Goal: Transaction & Acquisition: Purchase product/service

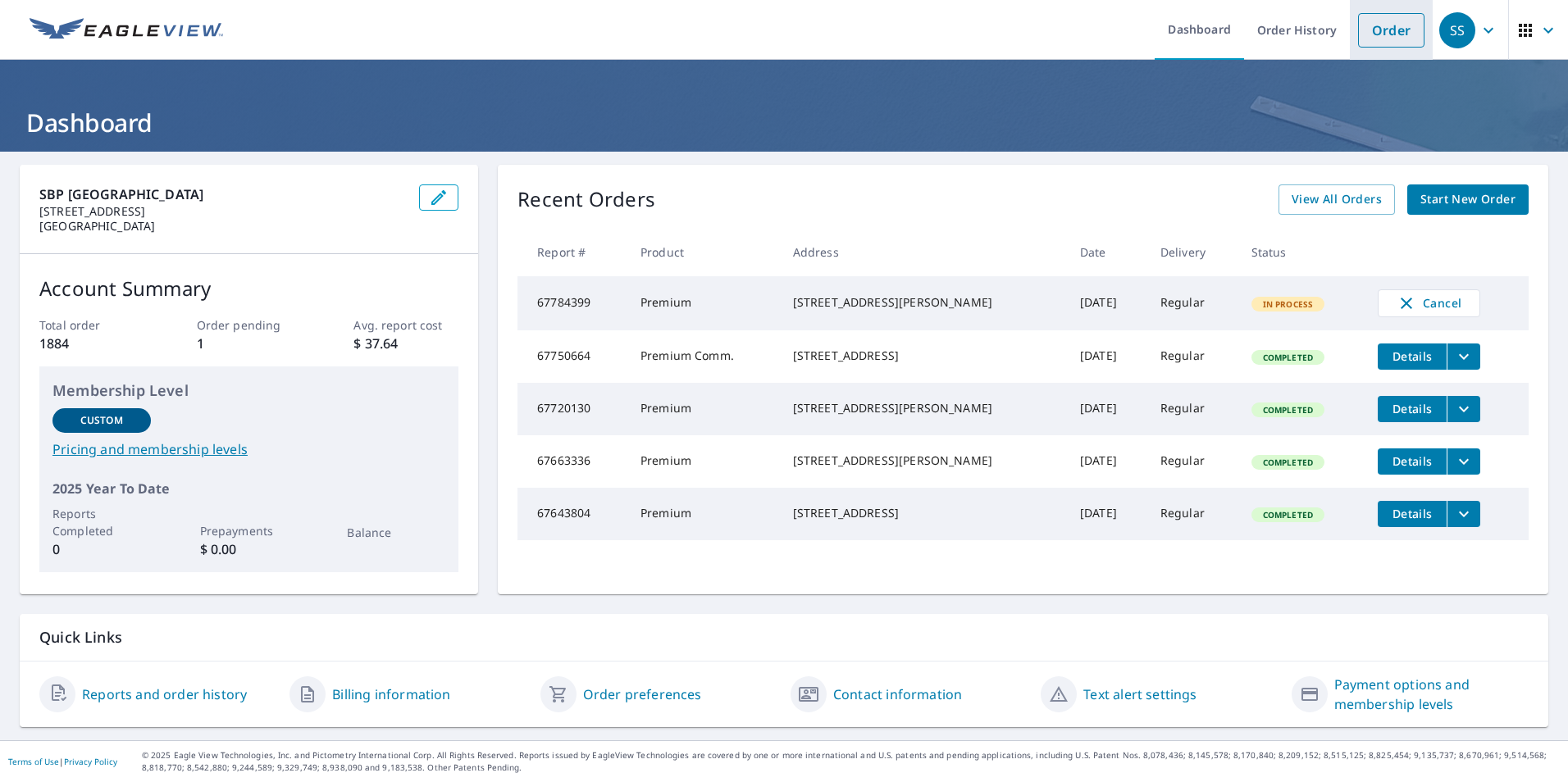
click at [1396, 39] on link "Order" at bounding box center [1391, 31] width 66 height 35
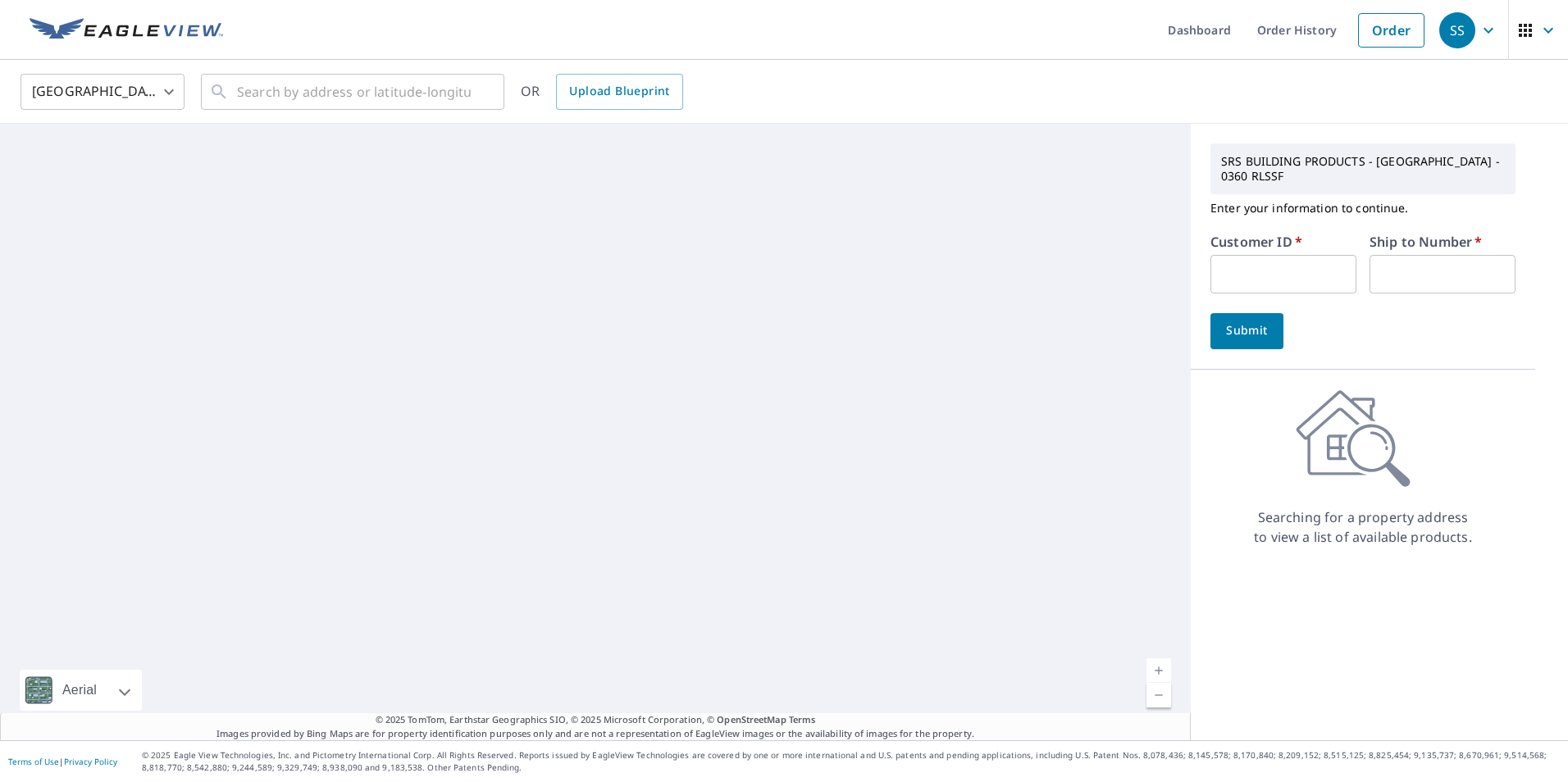
click at [1300, 258] on input "text" at bounding box center [1284, 274] width 146 height 39
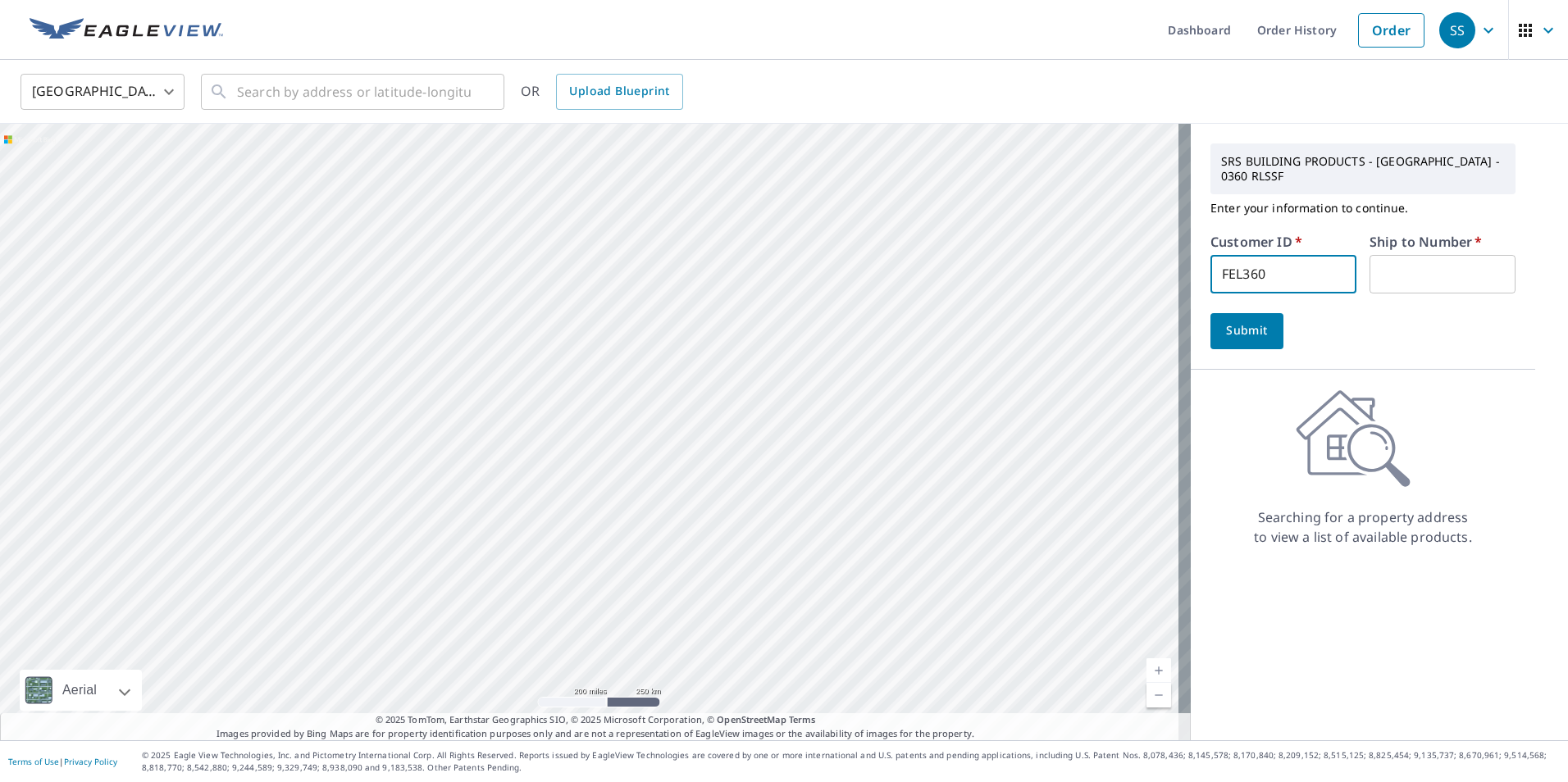
type input "FEL360"
type input "1"
click at [1254, 331] on span "Submit" at bounding box center [1246, 331] width 47 height 21
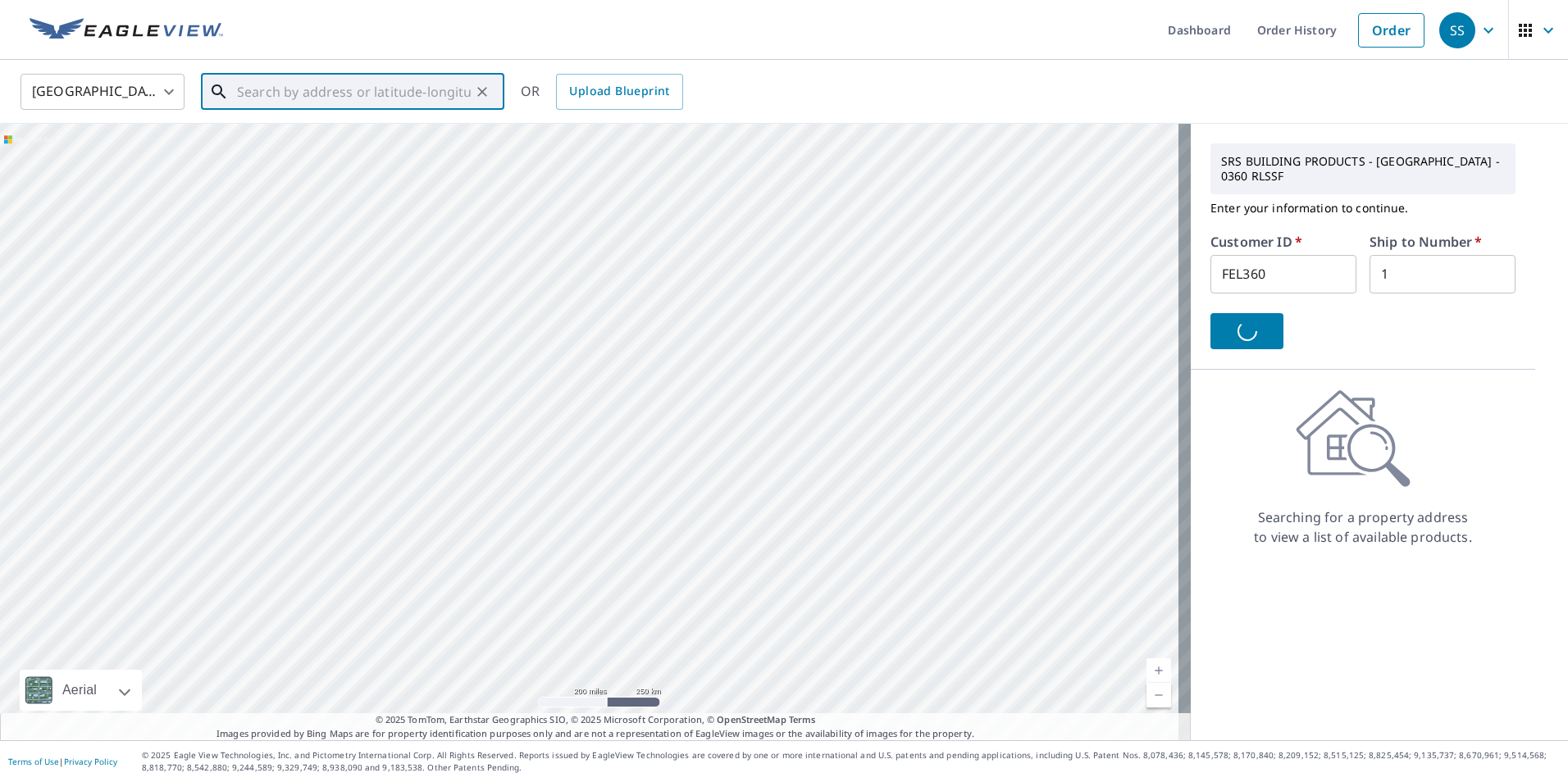
click at [271, 88] on input "text" at bounding box center [354, 92] width 234 height 46
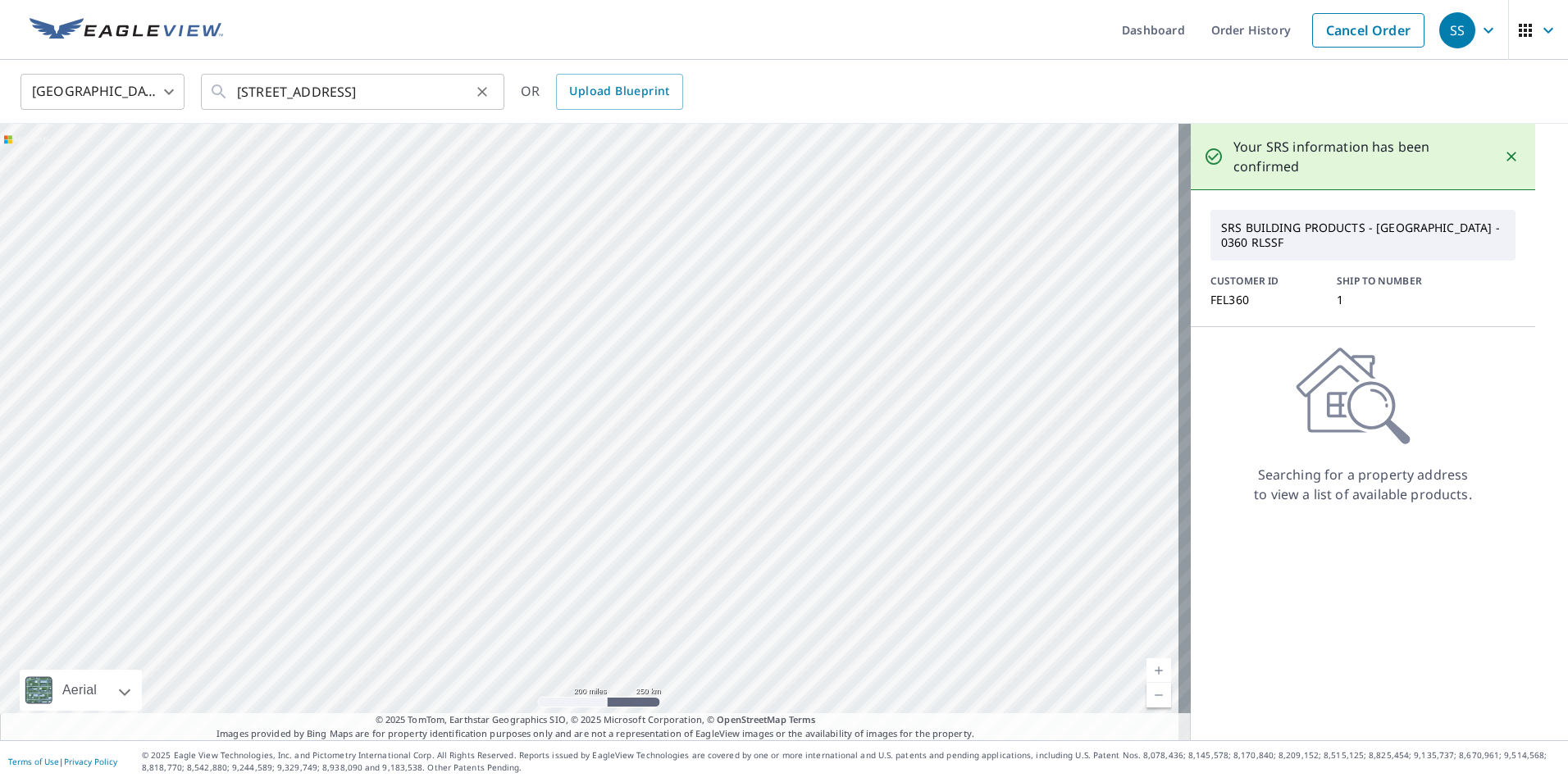
type input "[STREET_ADDRESS][PERSON_NAME]"
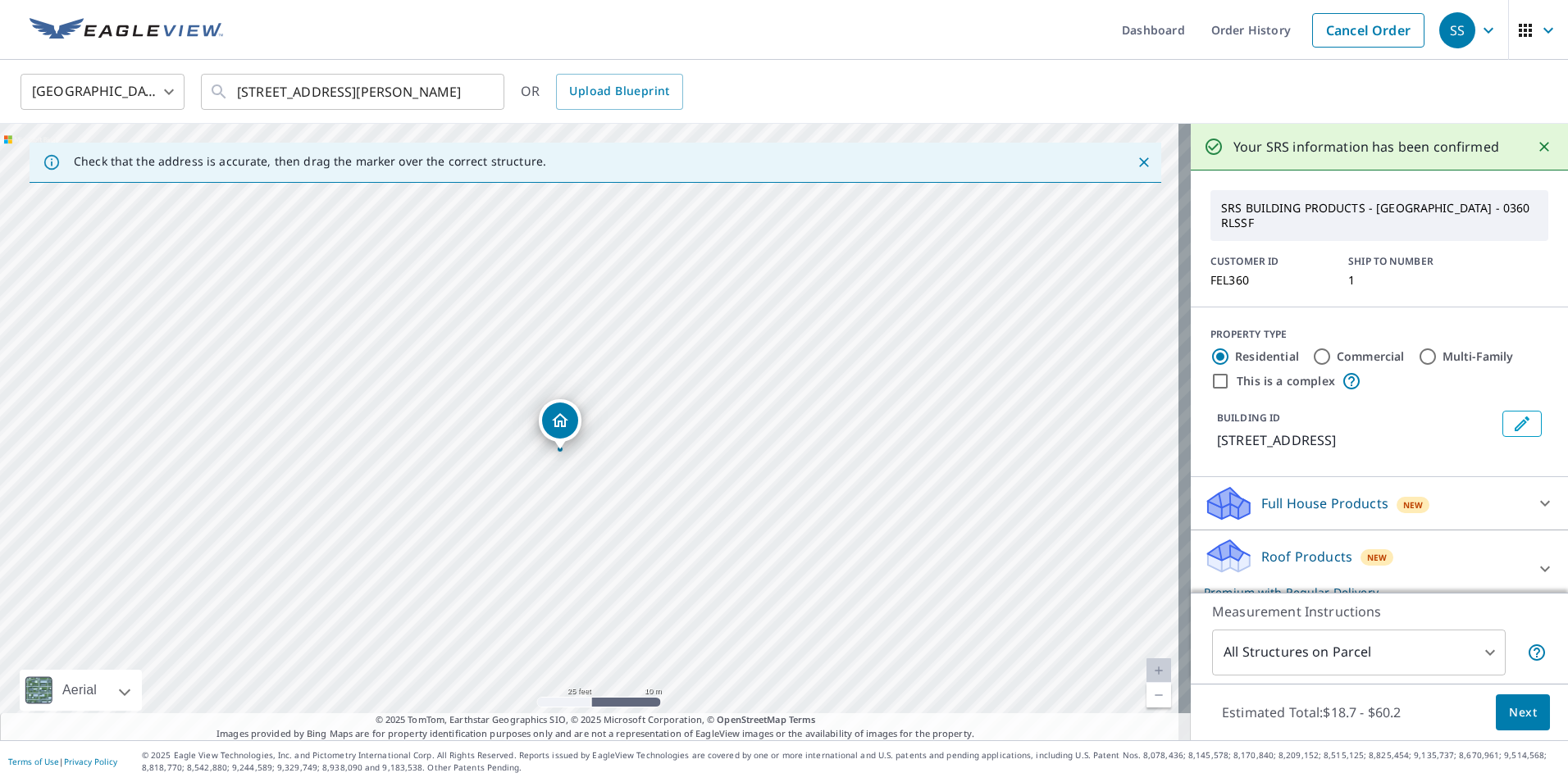
drag, startPoint x: 682, startPoint y: 311, endPoint x: 652, endPoint y: 355, distance: 53.3
click at [652, 355] on div "[STREET_ADDRESS][PERSON_NAME]" at bounding box center [595, 432] width 1191 height 617
click at [1513, 701] on button "Next" at bounding box center [1523, 713] width 54 height 37
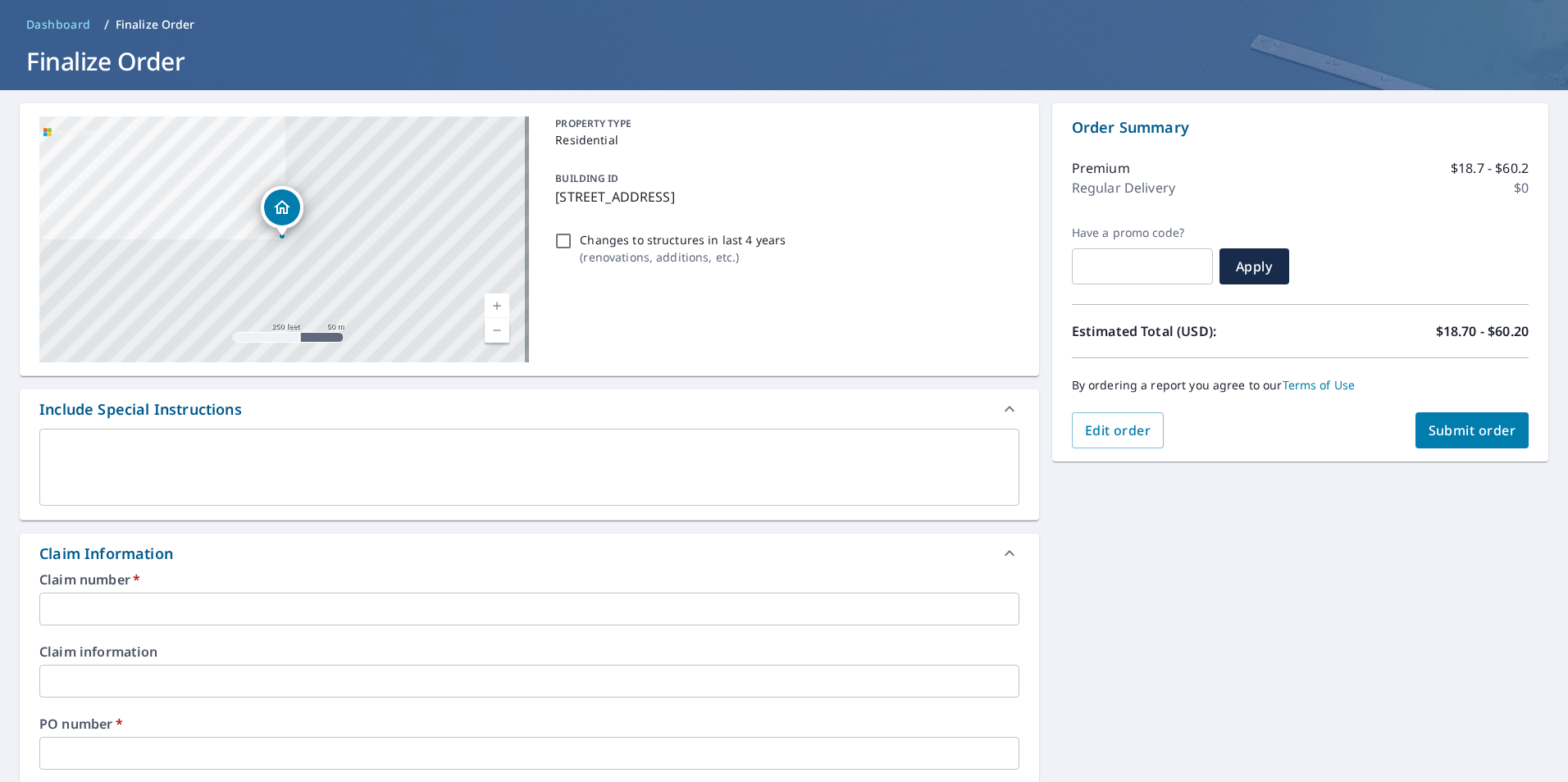
scroll to position [164, 0]
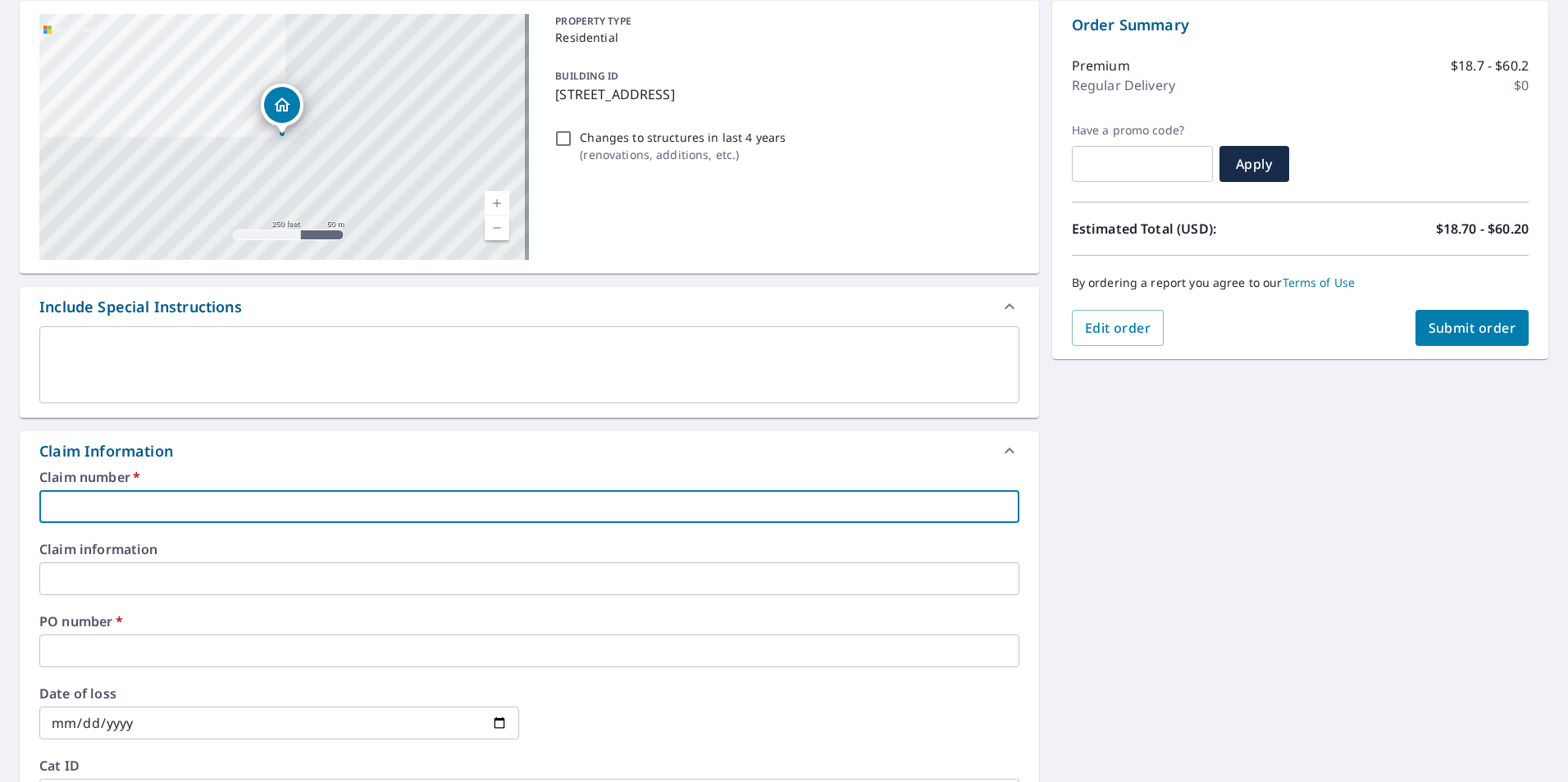
click at [206, 499] on input "text" at bounding box center [529, 507] width 980 height 33
type input "F"
checkbox input "true"
type input "FE"
checkbox input "true"
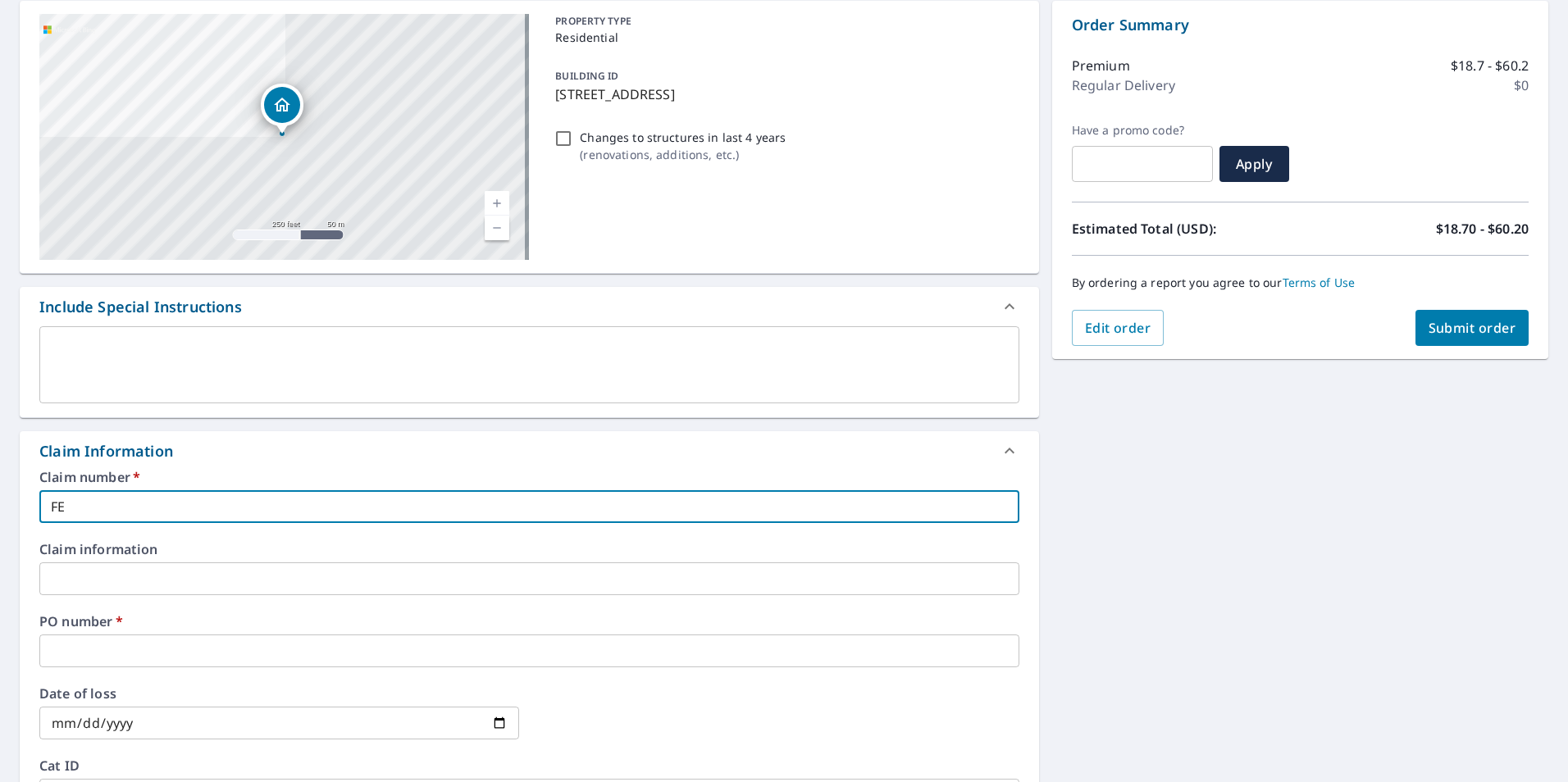
type input "FEL"
checkbox input "true"
type input "FEL3"
checkbox input "true"
type input "FEL36"
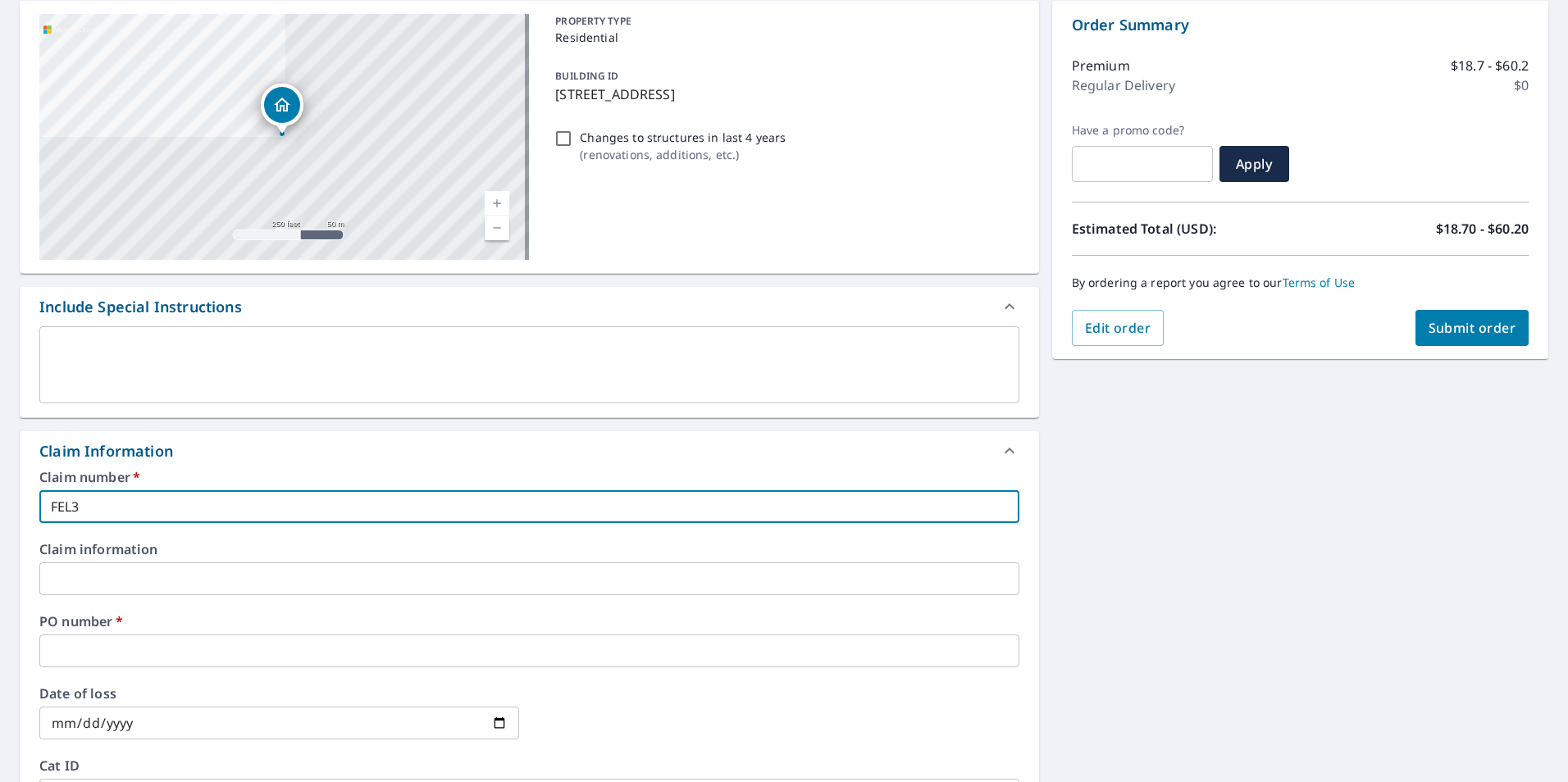
checkbox input "true"
type input "FEL360"
checkbox input "true"
type input "FEL360"
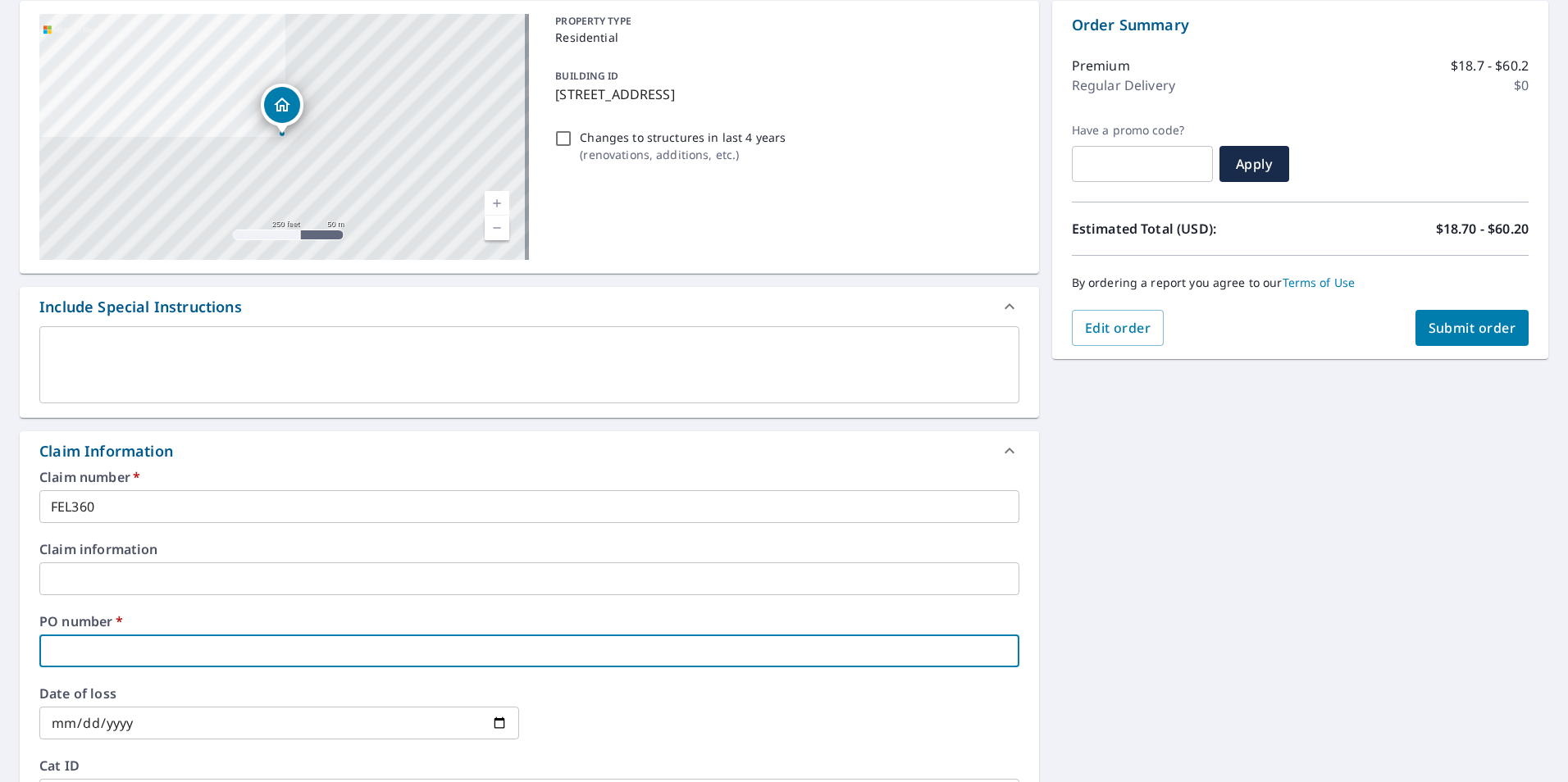
type input "2"
checkbox input "true"
type input "20"
checkbox input "true"
type input "200"
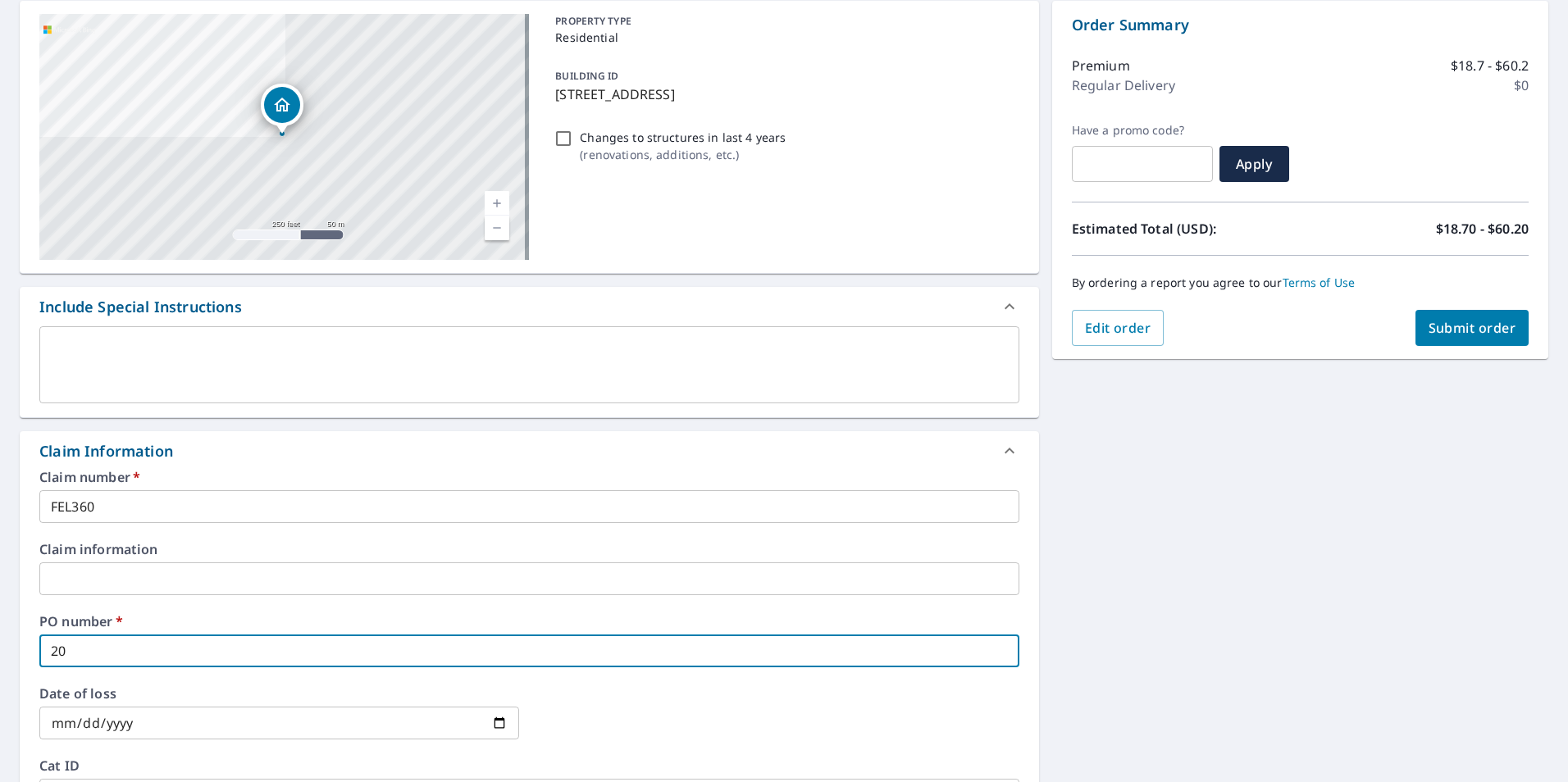
checkbox input "true"
type input "200"
checkbox input "true"
type input "200 E"
checkbox input "true"
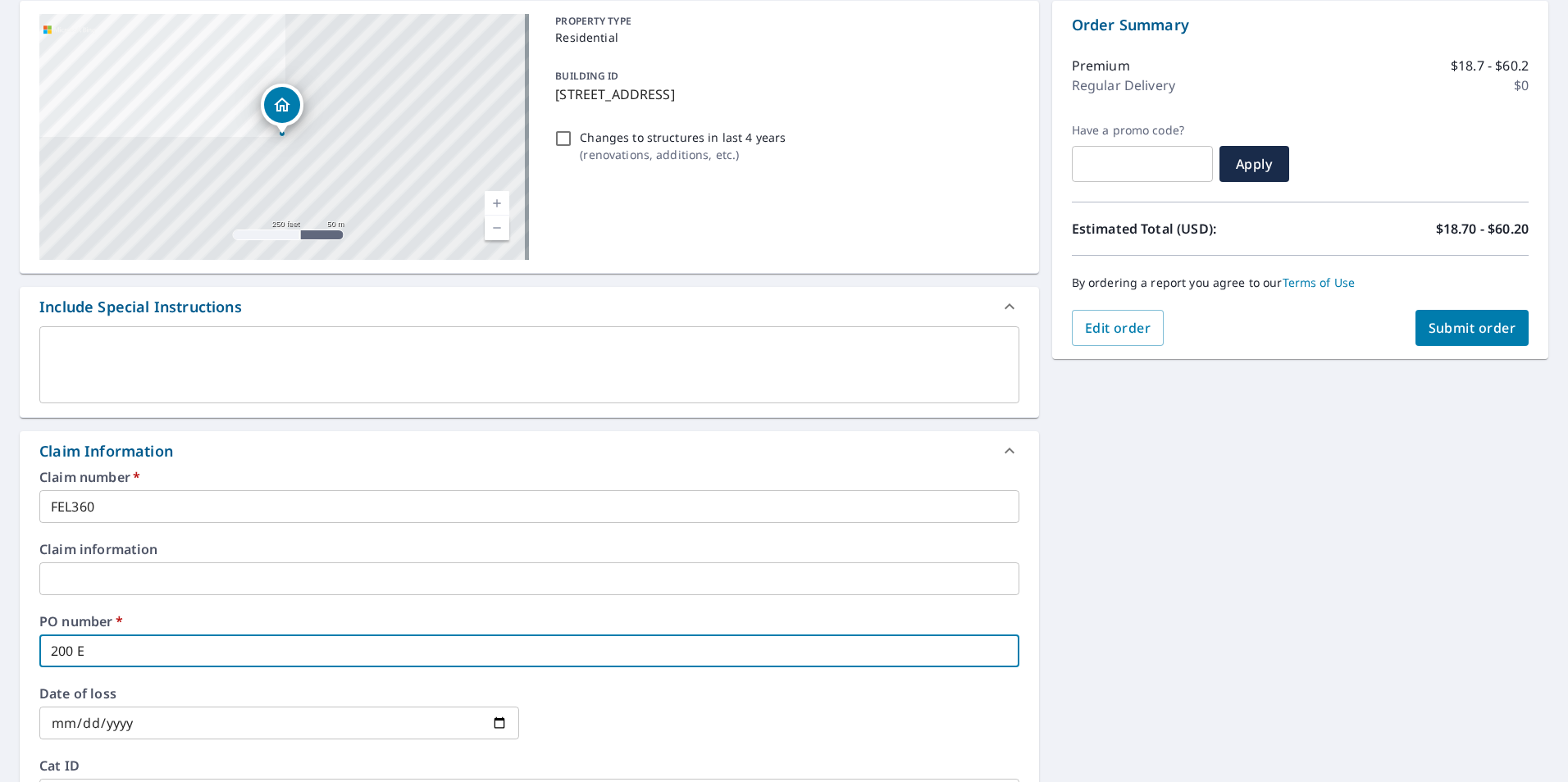
type input "200 ED"
checkbox input "true"
type input "200 EDG"
checkbox input "true"
type input "200 EDGE"
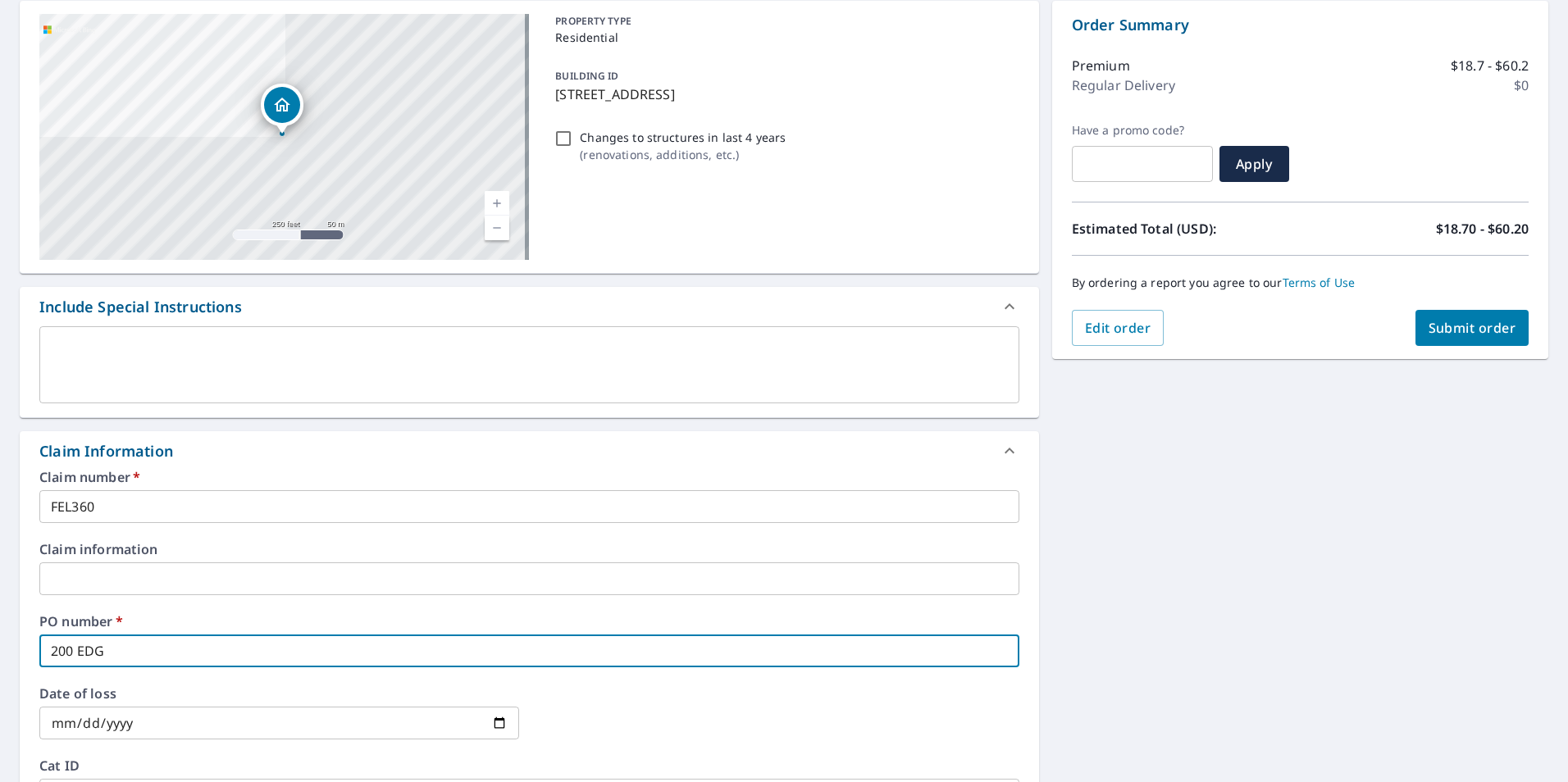
checkbox input "true"
type input "200 EDGEW"
checkbox input "true"
type input "200 EDGEWO"
checkbox input "true"
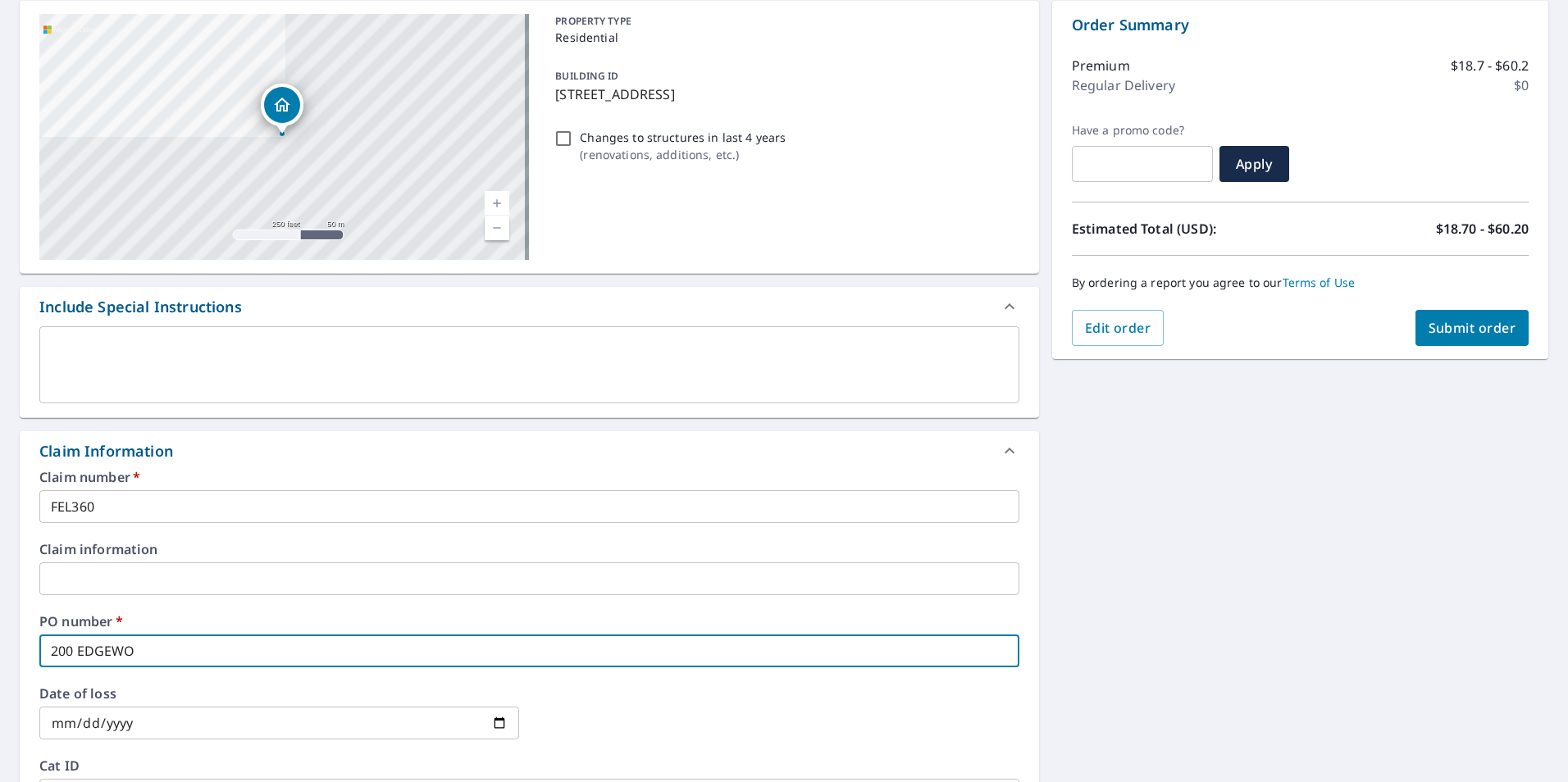
type input "200 EDGEWOO"
checkbox input "true"
type input "200 EDGEWOOD"
checkbox input "true"
type input "200 EDGEWOOD"
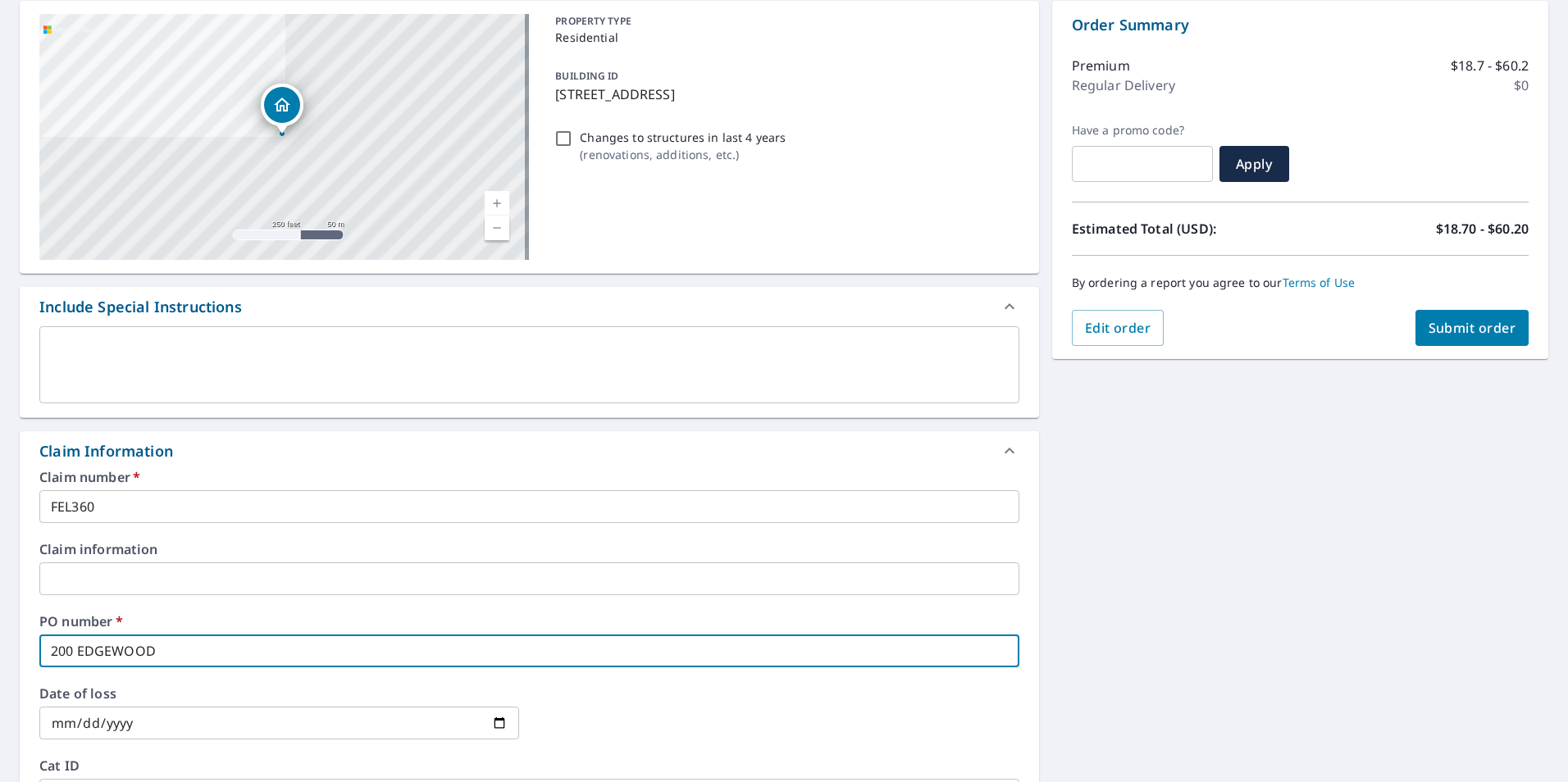
checkbox input "true"
type input "200 EDGEWOOD D"
checkbox input "true"
type input "[STREET_ADDRESS]"
checkbox input "true"
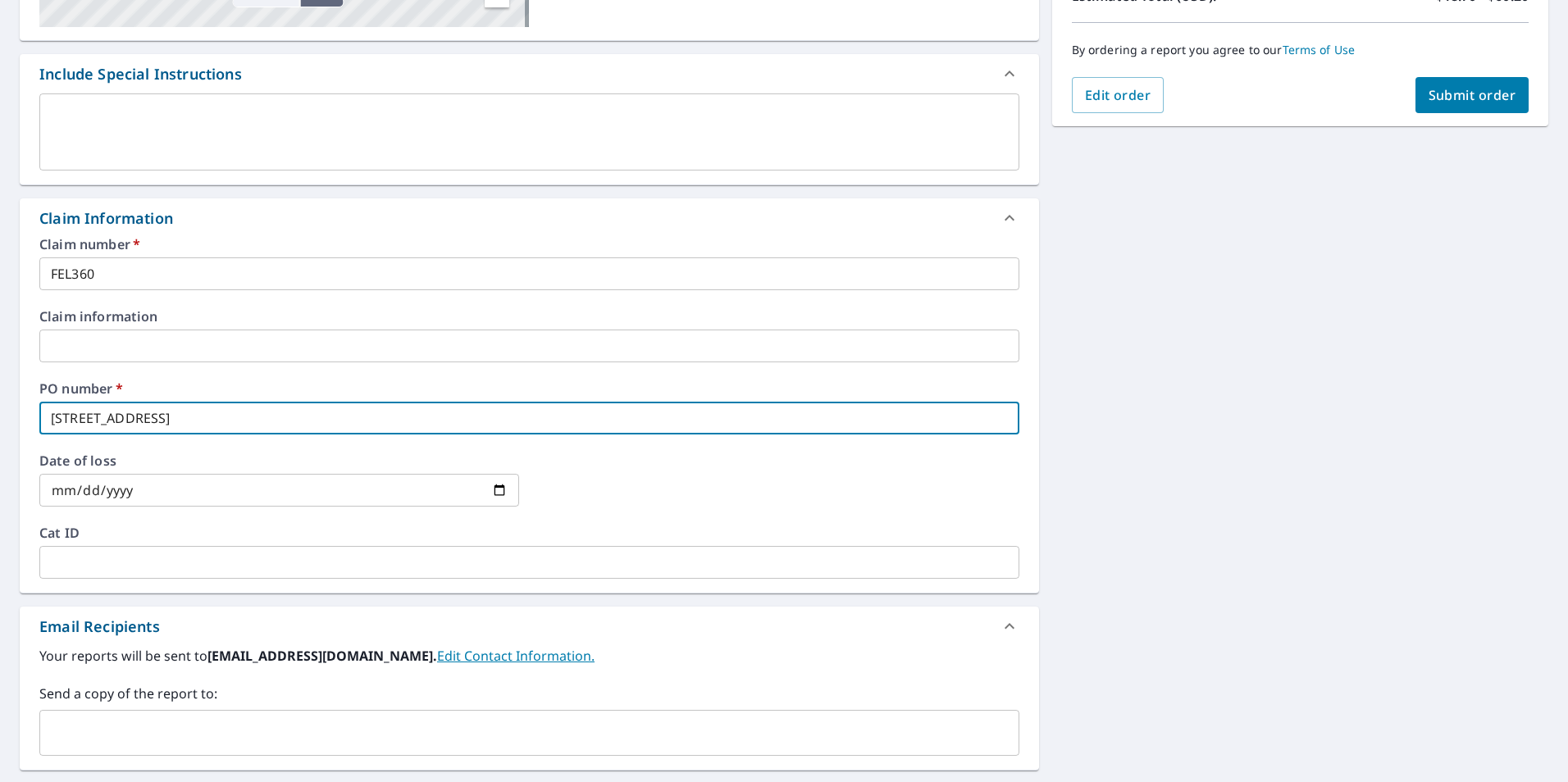
scroll to position [574, 0]
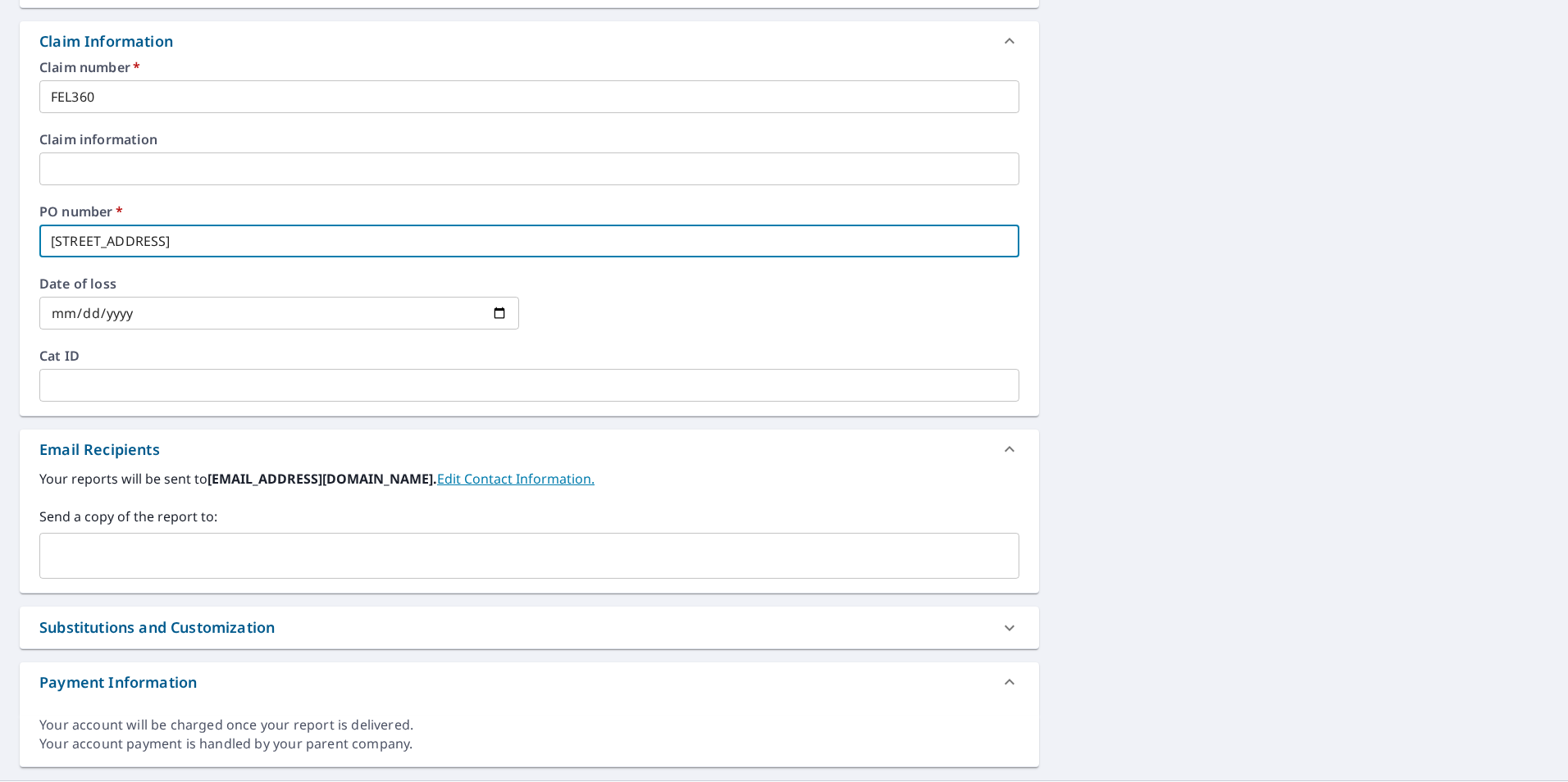
type input "[STREET_ADDRESS]"
click at [212, 556] on input "text" at bounding box center [517, 556] width 940 height 31
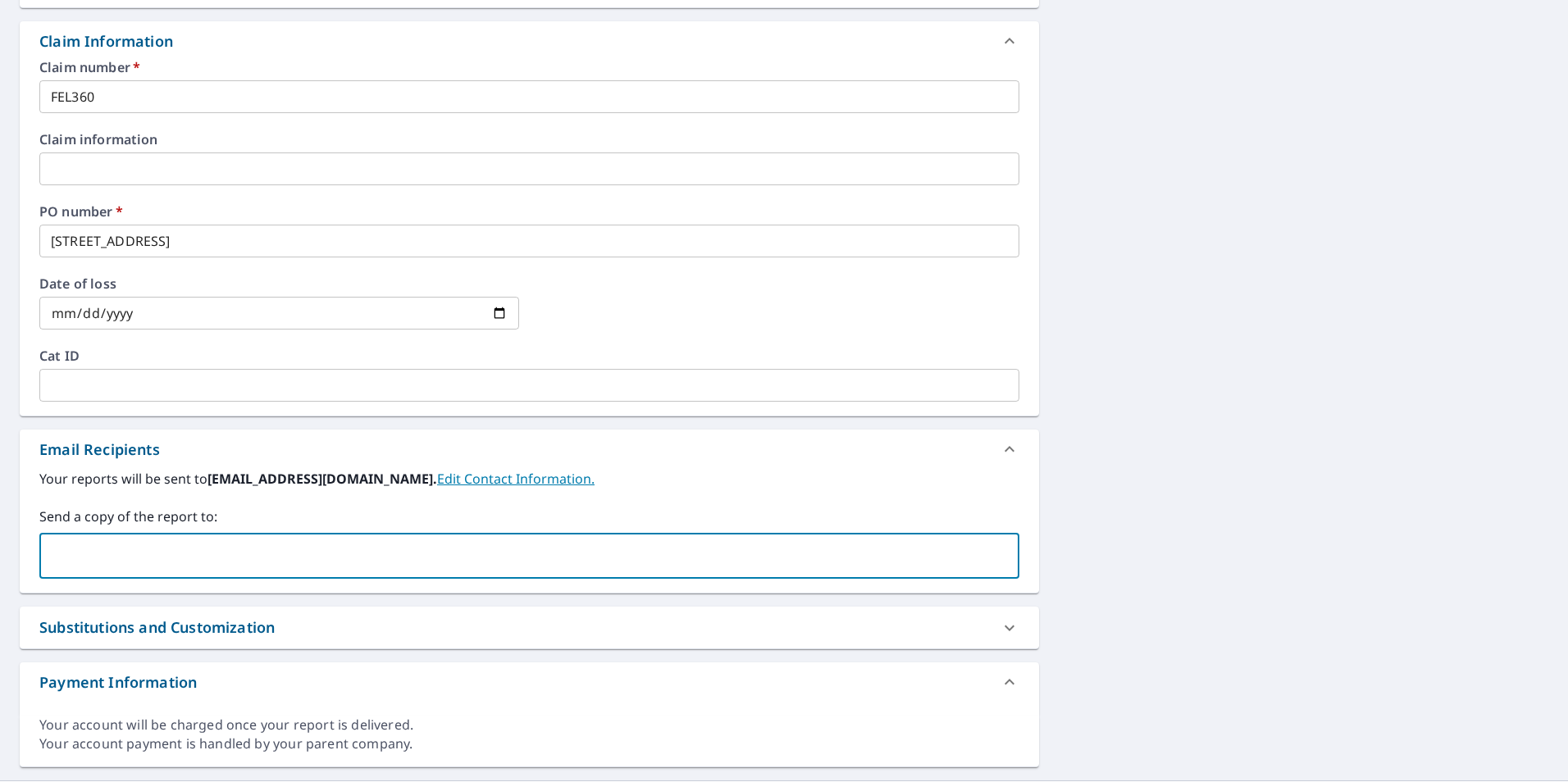
paste input "[EMAIL_ADDRESS][DOMAIN_NAME]"
type input "[EMAIL_ADDRESS][DOMAIN_NAME]"
checkbox input "true"
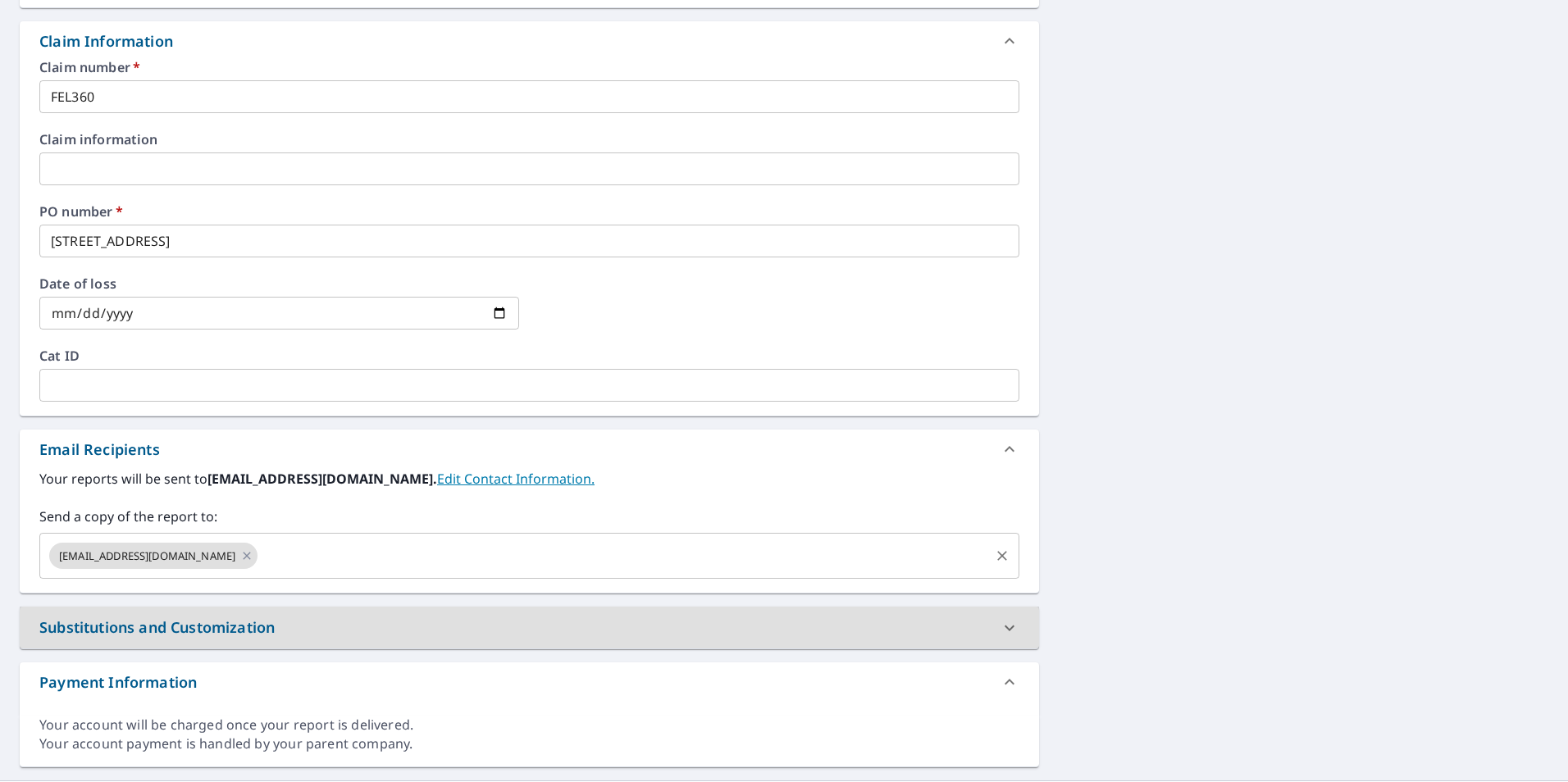
click at [281, 554] on input "text" at bounding box center [623, 556] width 727 height 31
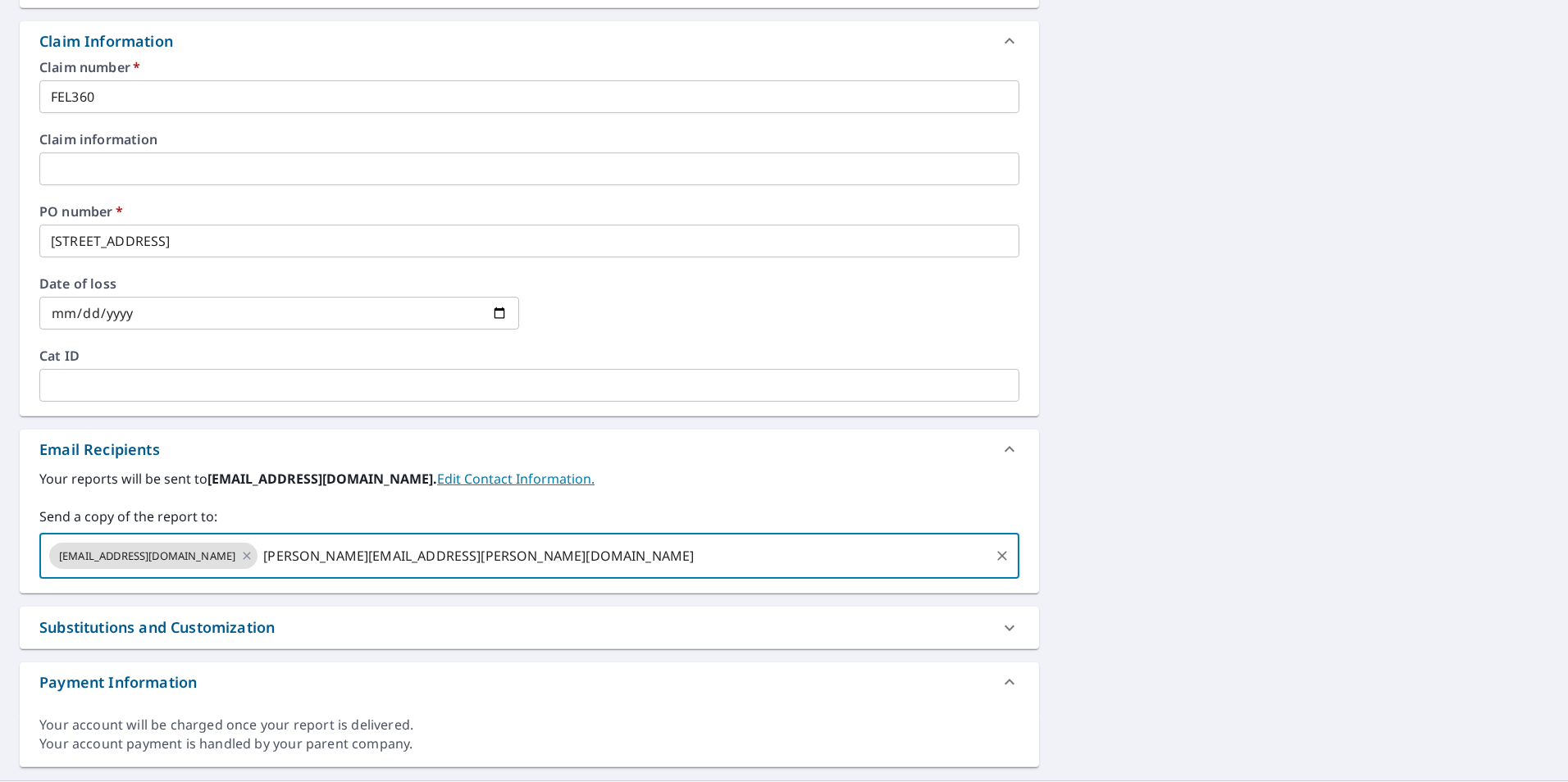
type input "[PERSON_NAME][EMAIL_ADDRESS][PERSON_NAME][DOMAIN_NAME]"
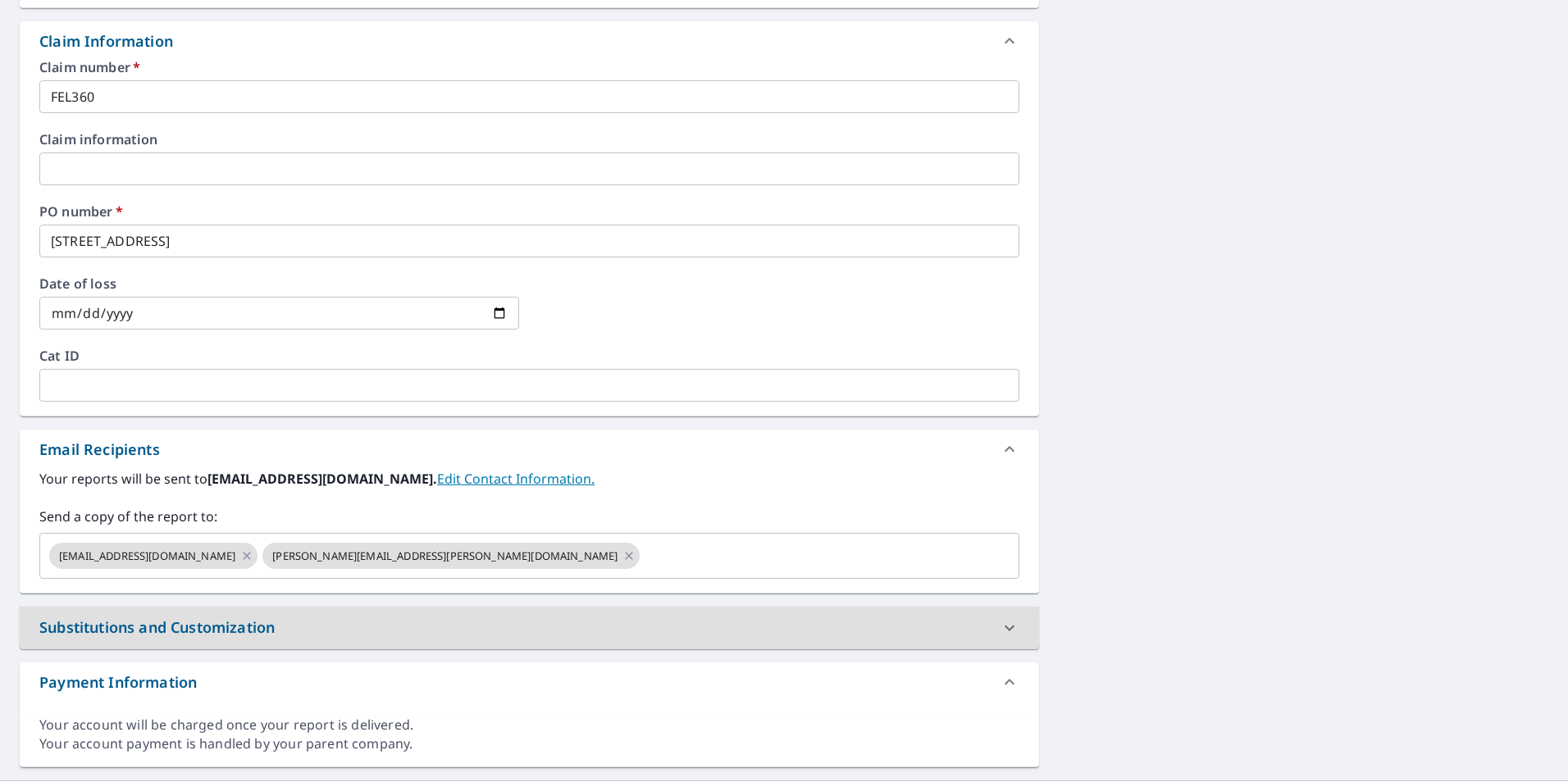
scroll to position [0, 0]
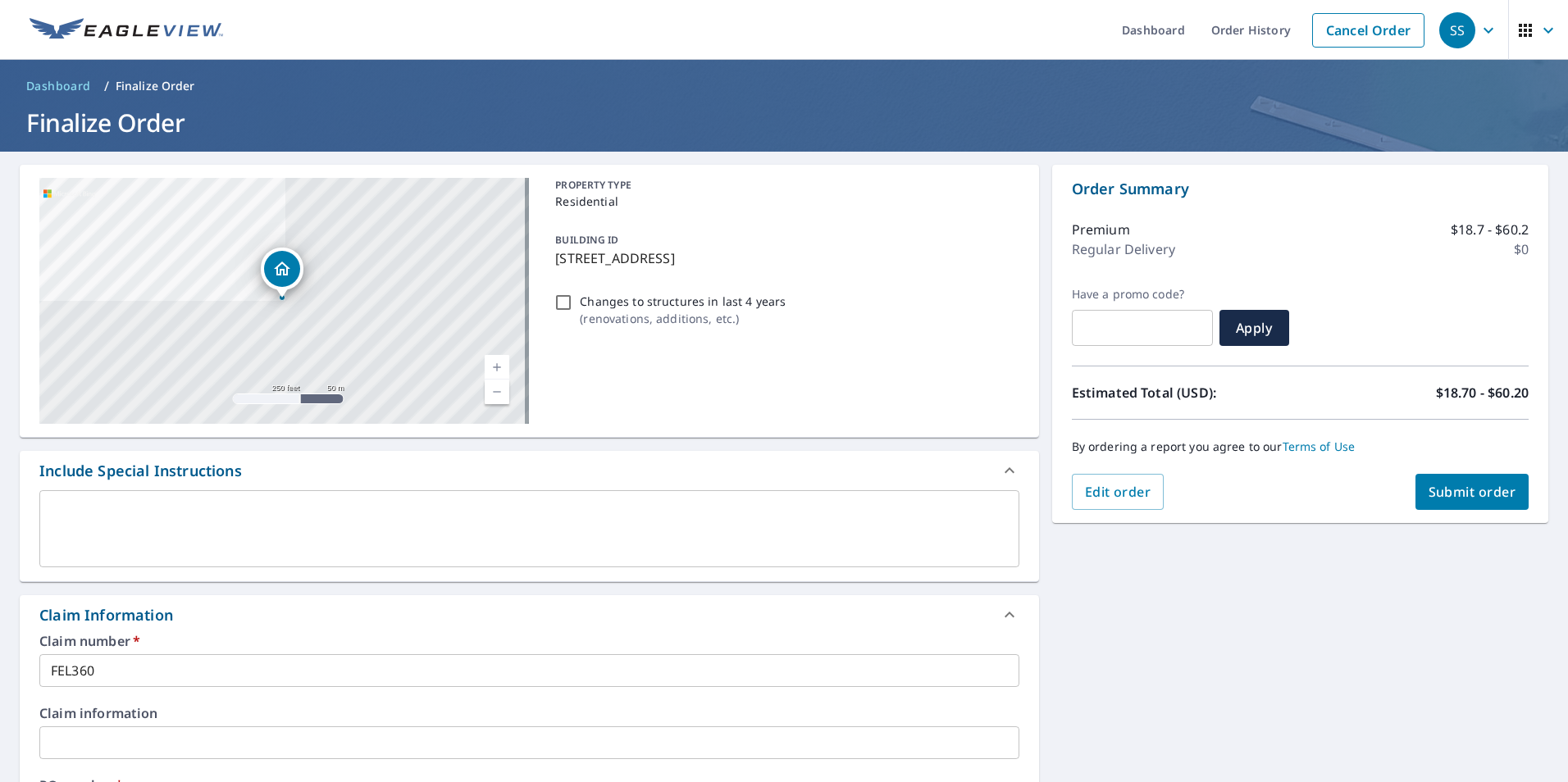
click at [1428, 494] on span "Submit order" at bounding box center [1472, 492] width 88 height 18
checkbox input "true"
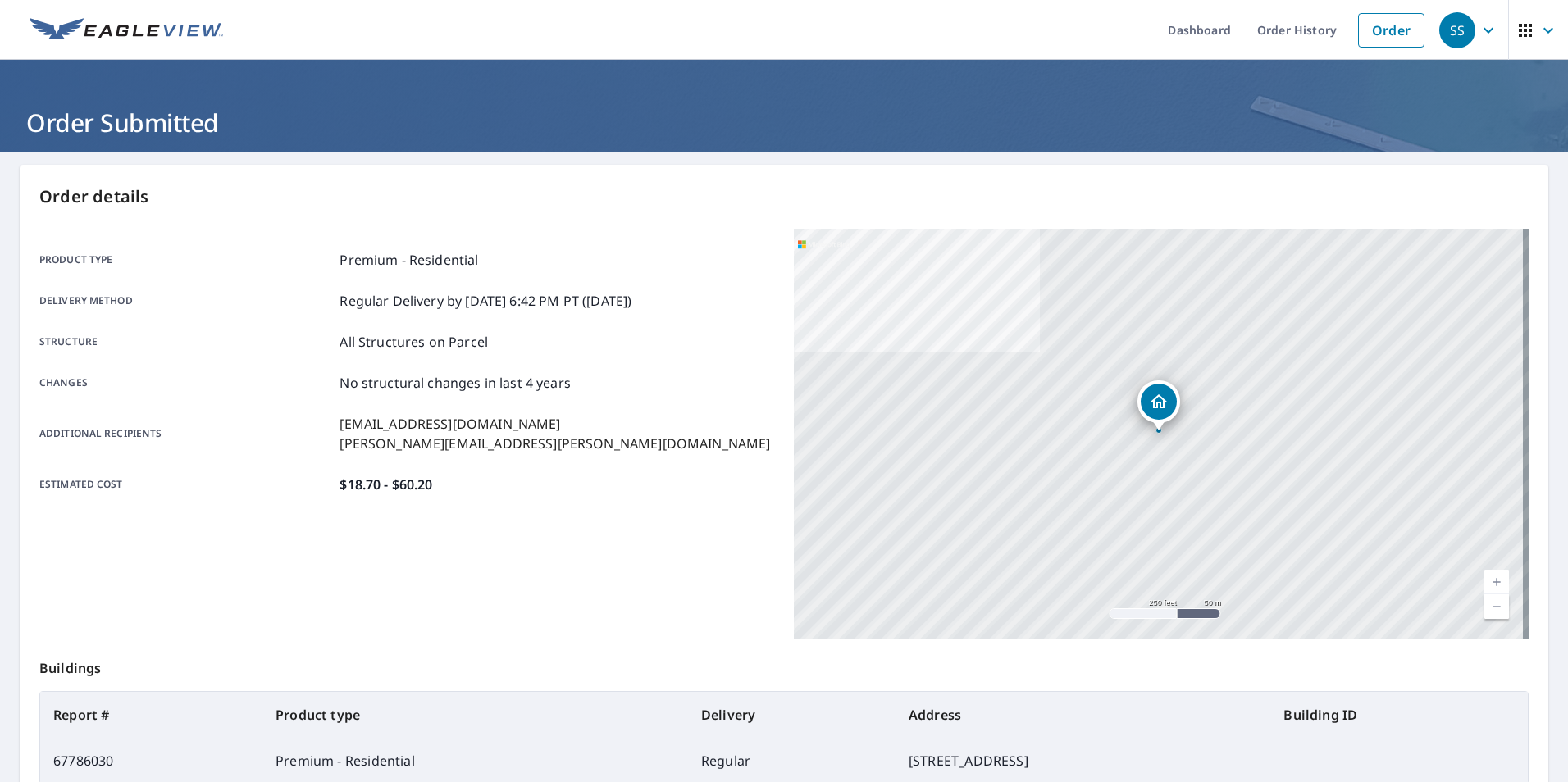
scroll to position [183, 0]
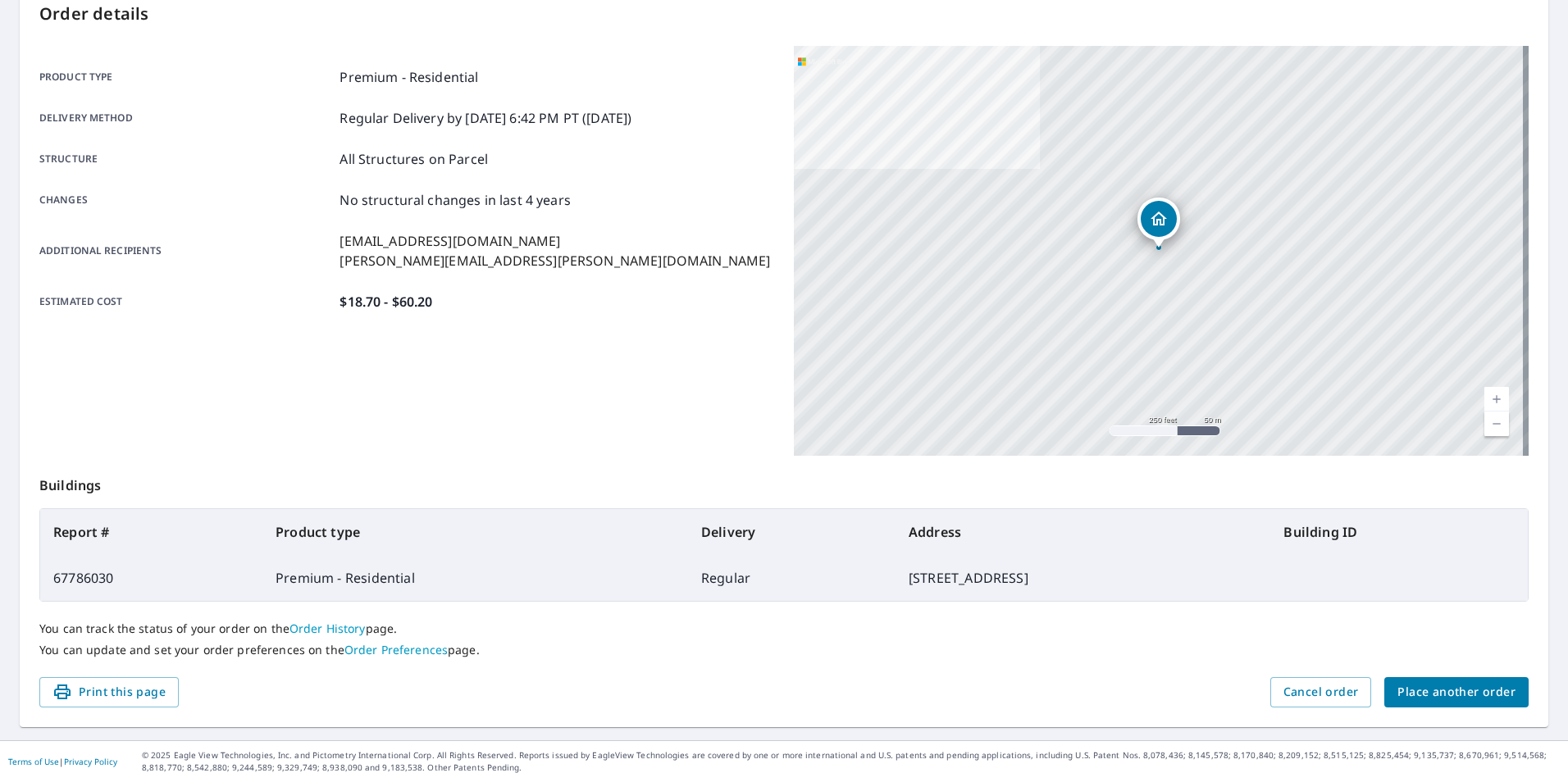
click at [1398, 682] on span "Place another order" at bounding box center [1456, 692] width 118 height 21
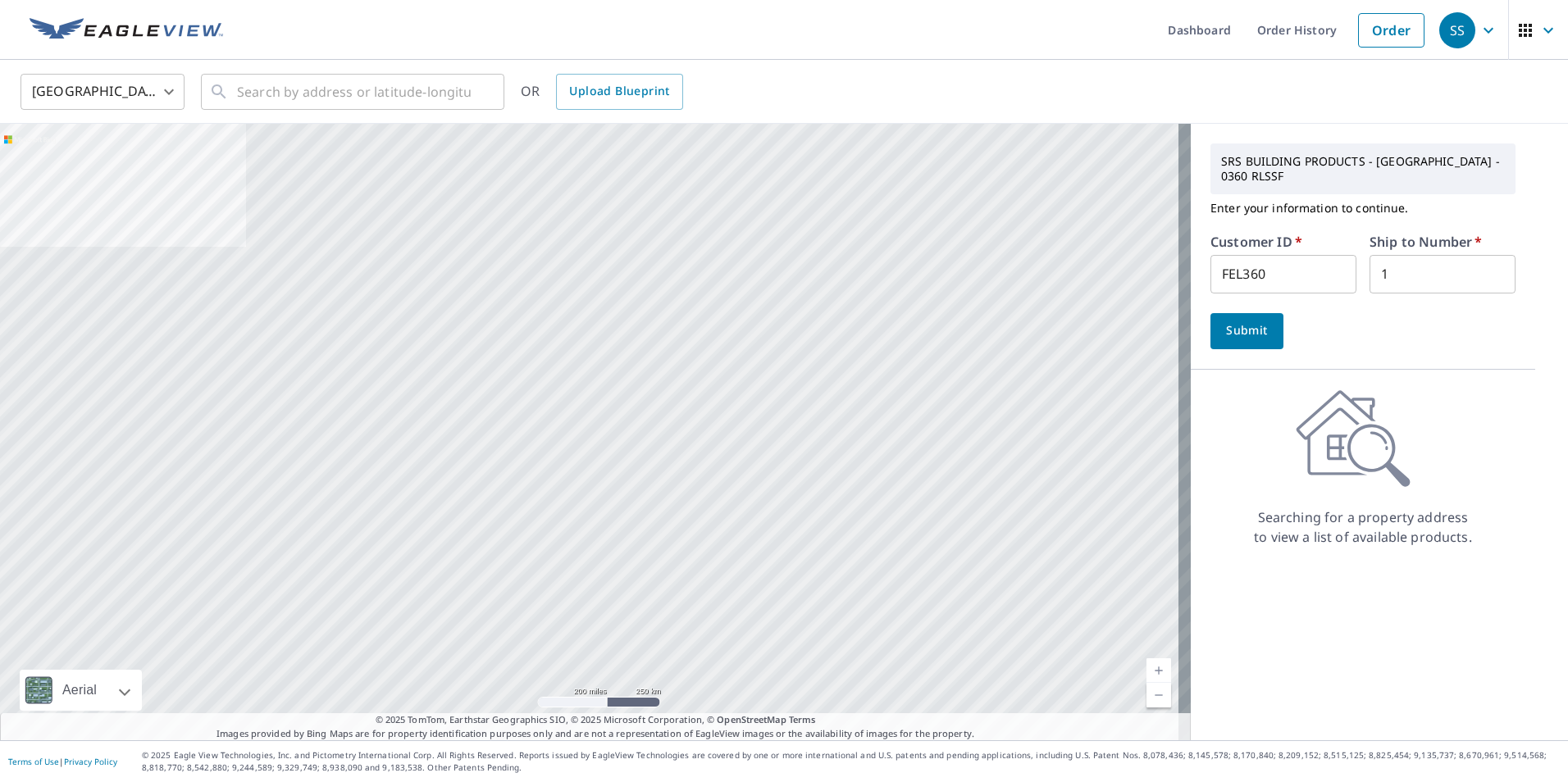
click at [1231, 317] on button "Submit" at bounding box center [1247, 331] width 73 height 36
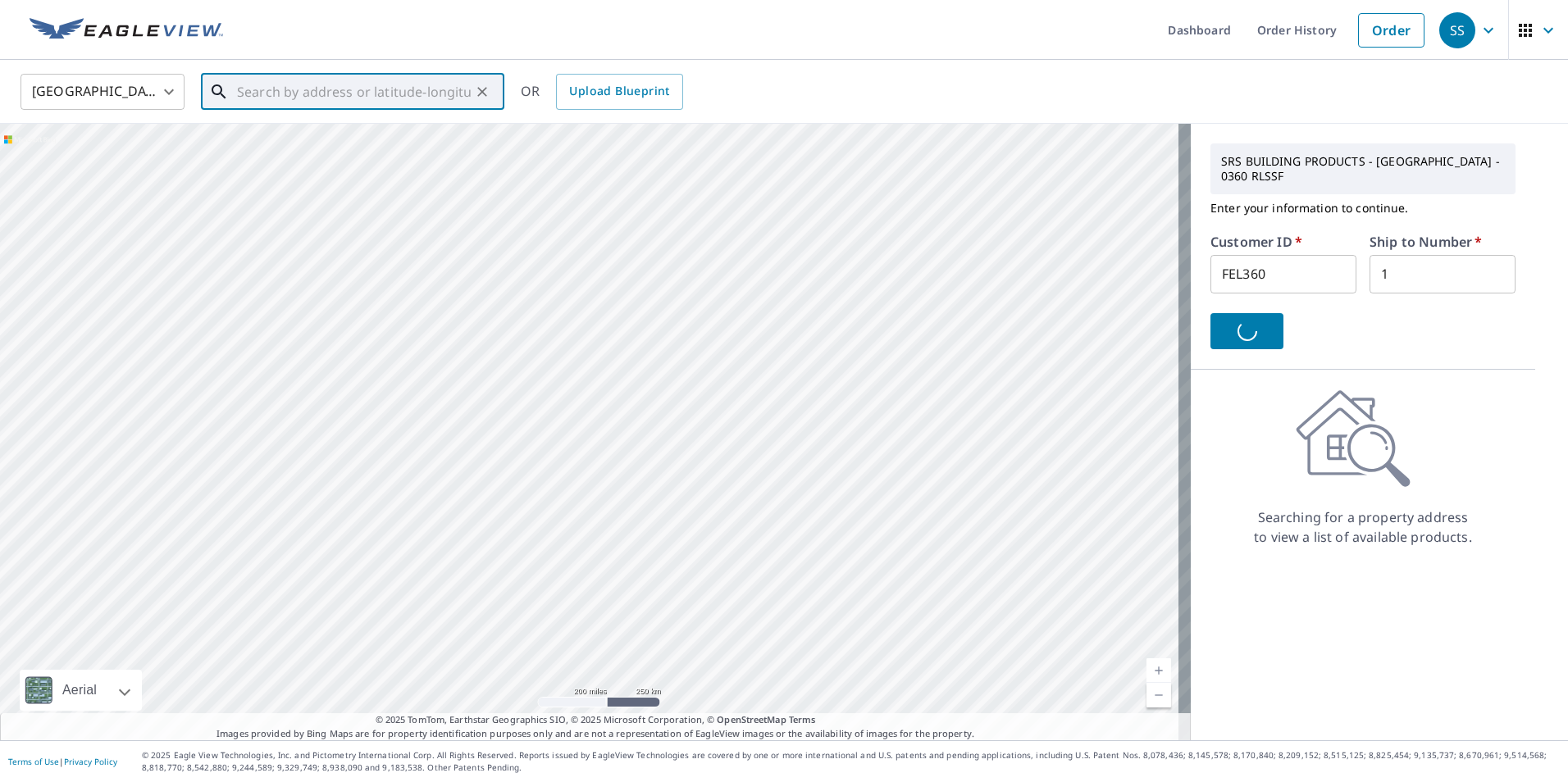
click at [377, 79] on input "text" at bounding box center [354, 92] width 234 height 46
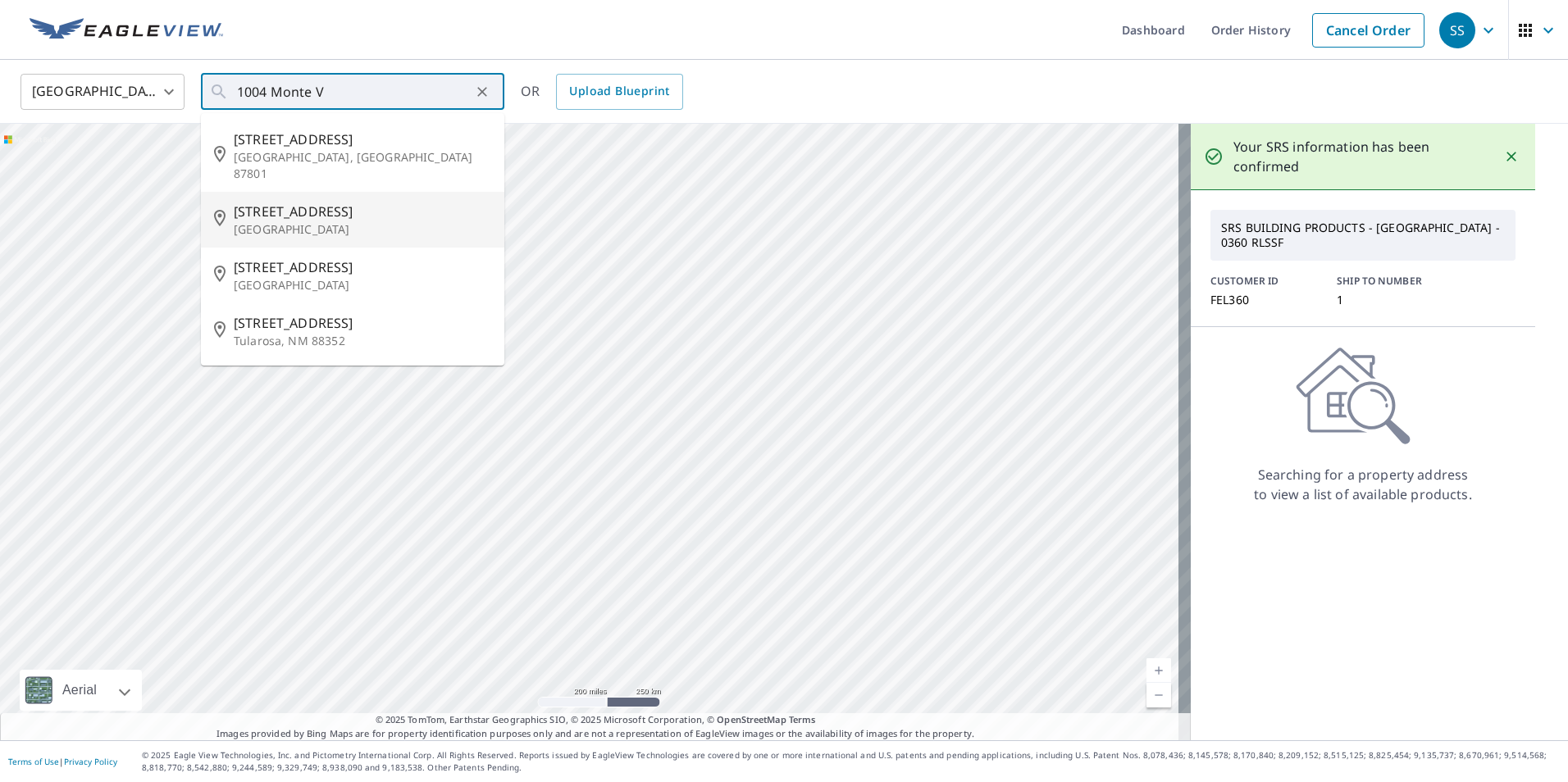
type input "[STREET_ADDRESS][PERSON_NAME]"
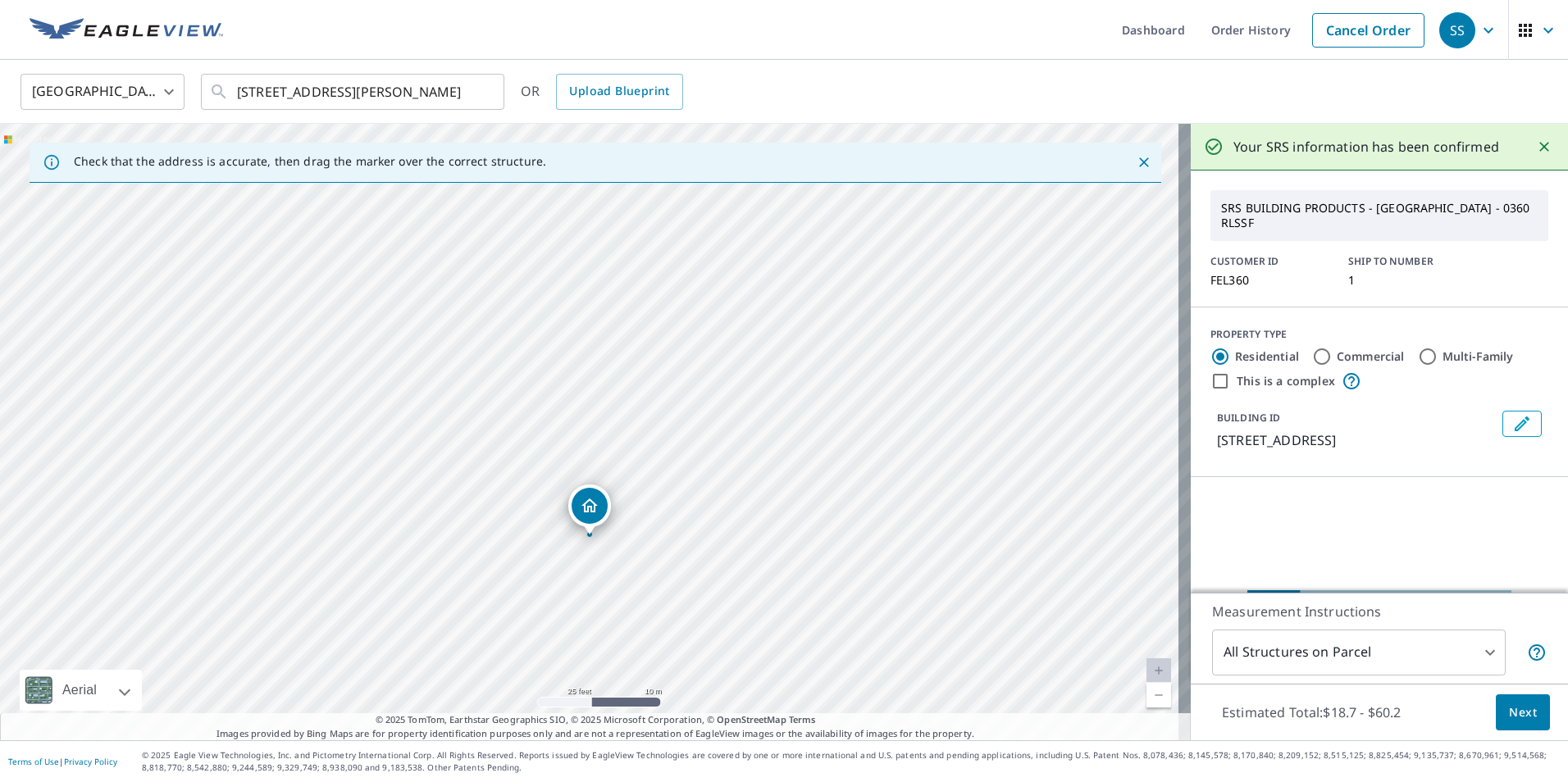
drag, startPoint x: 615, startPoint y: 430, endPoint x: 620, endPoint y: 417, distance: 13.9
click at [620, 417] on div "[STREET_ADDRESS][PERSON_NAME]" at bounding box center [595, 432] width 1191 height 617
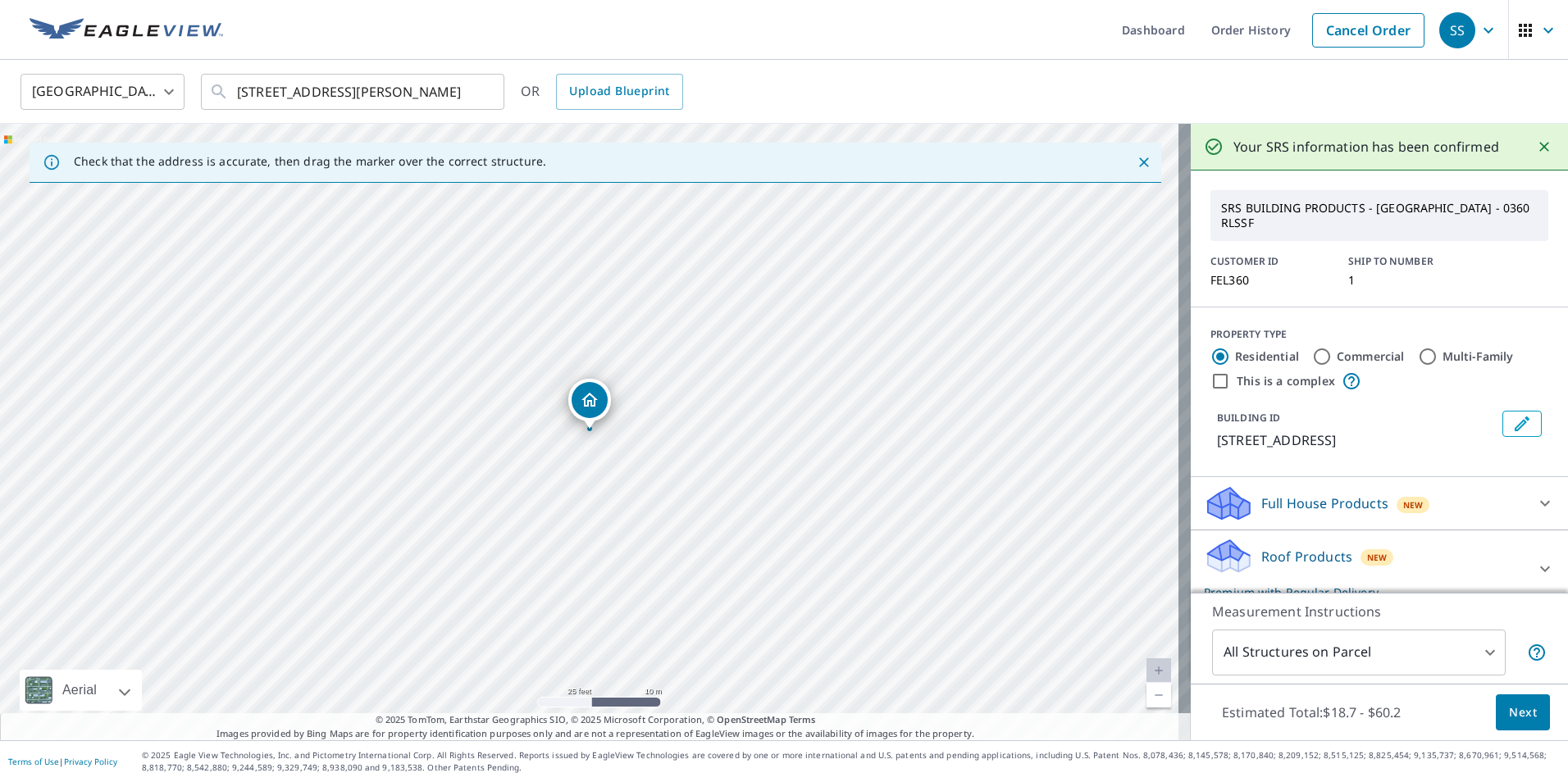
click at [1509, 713] on span "Next" at bounding box center [1523, 713] width 28 height 21
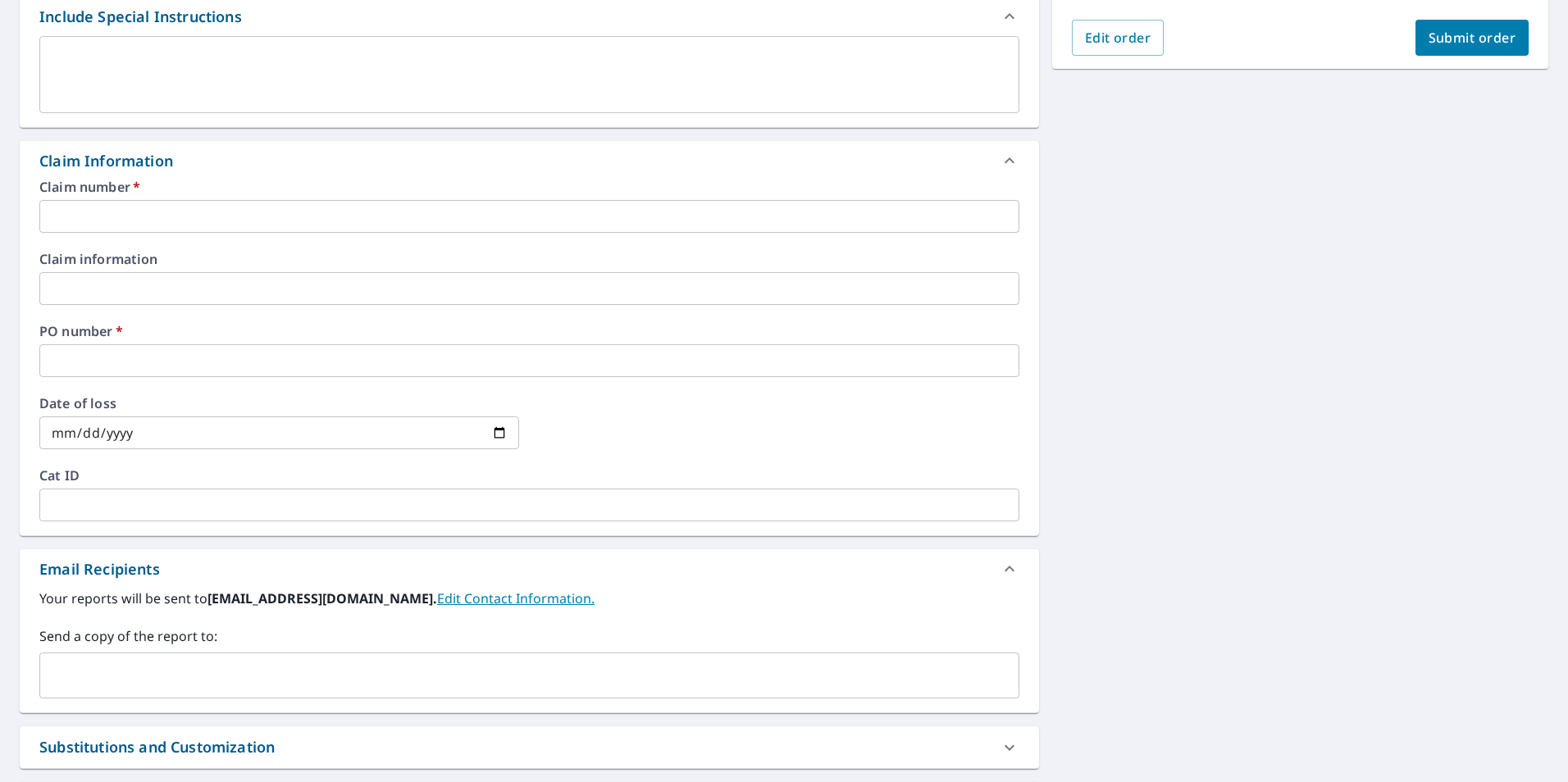
scroll to position [492, 0]
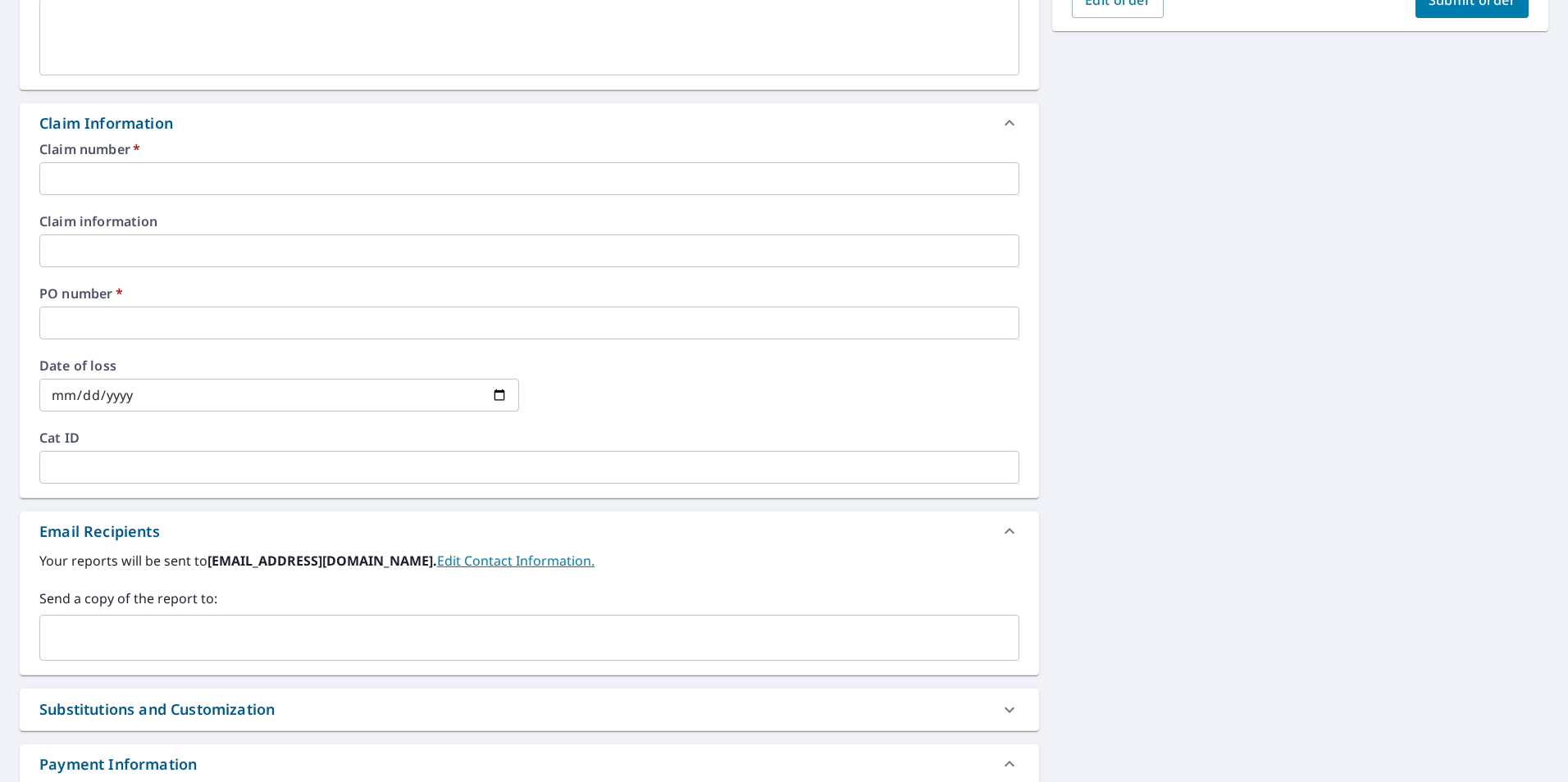
click at [170, 187] on input "text" at bounding box center [529, 179] width 980 height 33
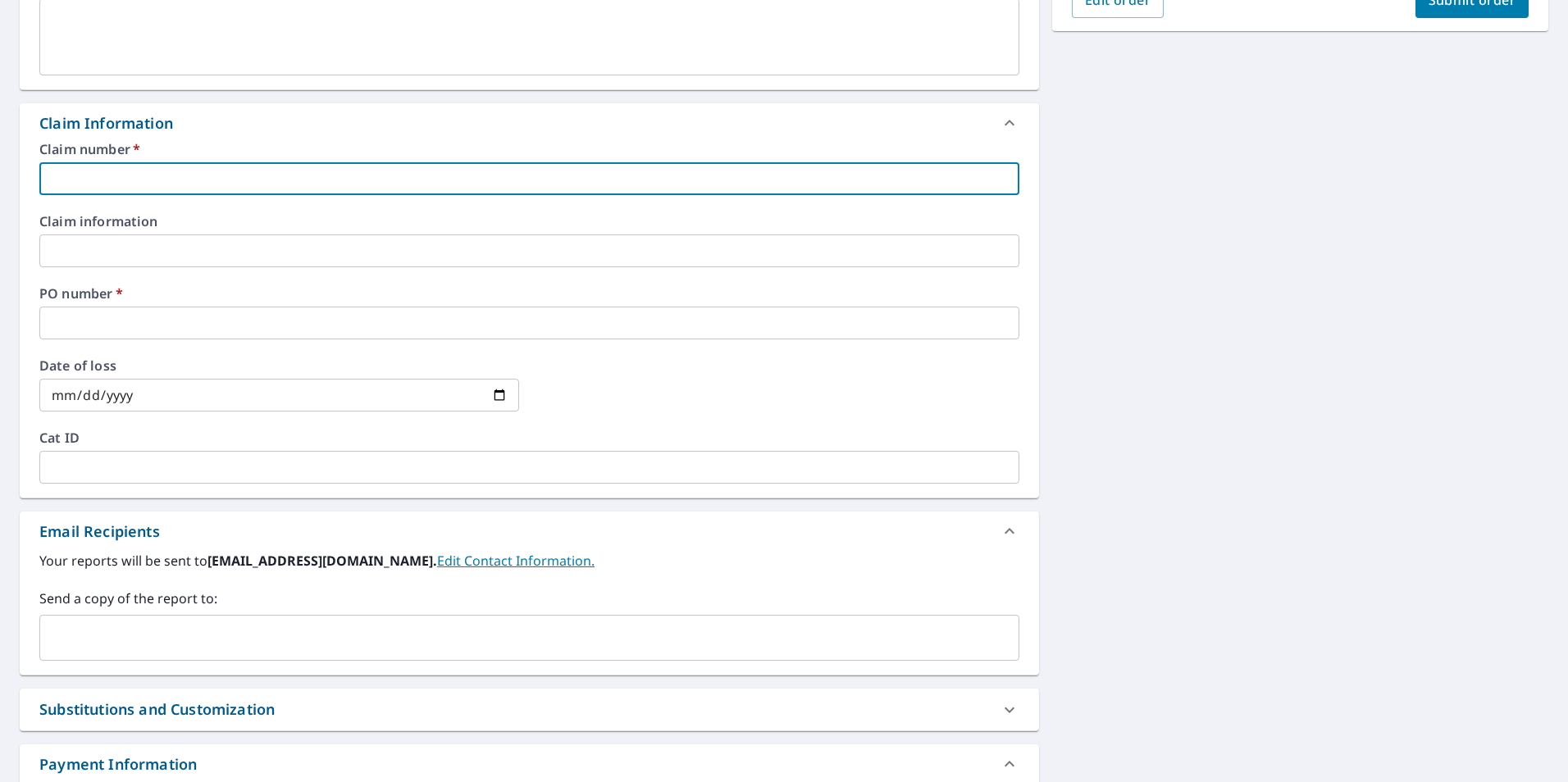
type input "F"
checkbox input "true"
type input "FE"
checkbox input "true"
type input "FEL"
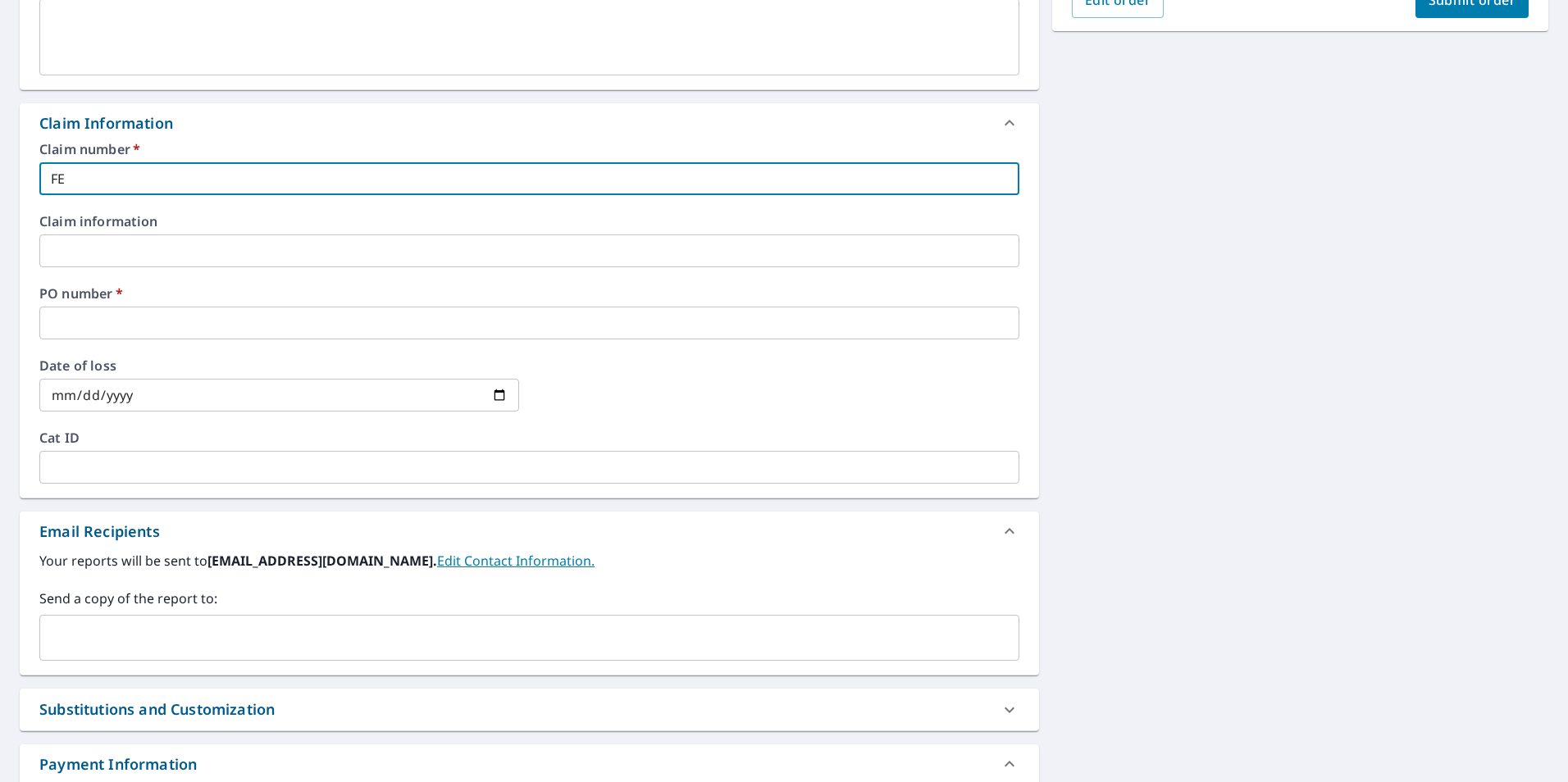
checkbox input "true"
type input "FEL3"
checkbox input "true"
type input "FEL36"
checkbox input "true"
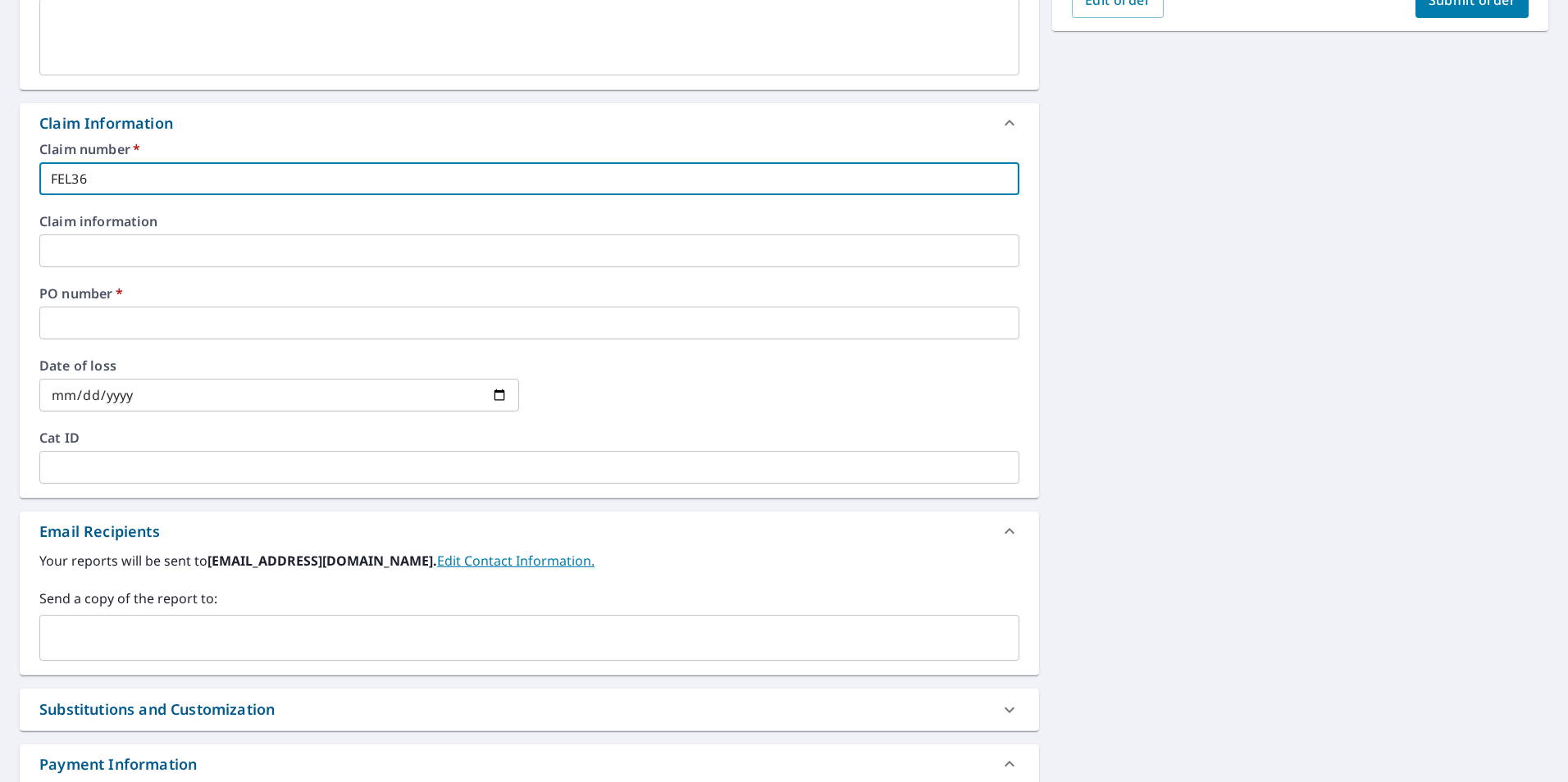
type input "FEL360"
checkbox input "true"
type input "FEL360"
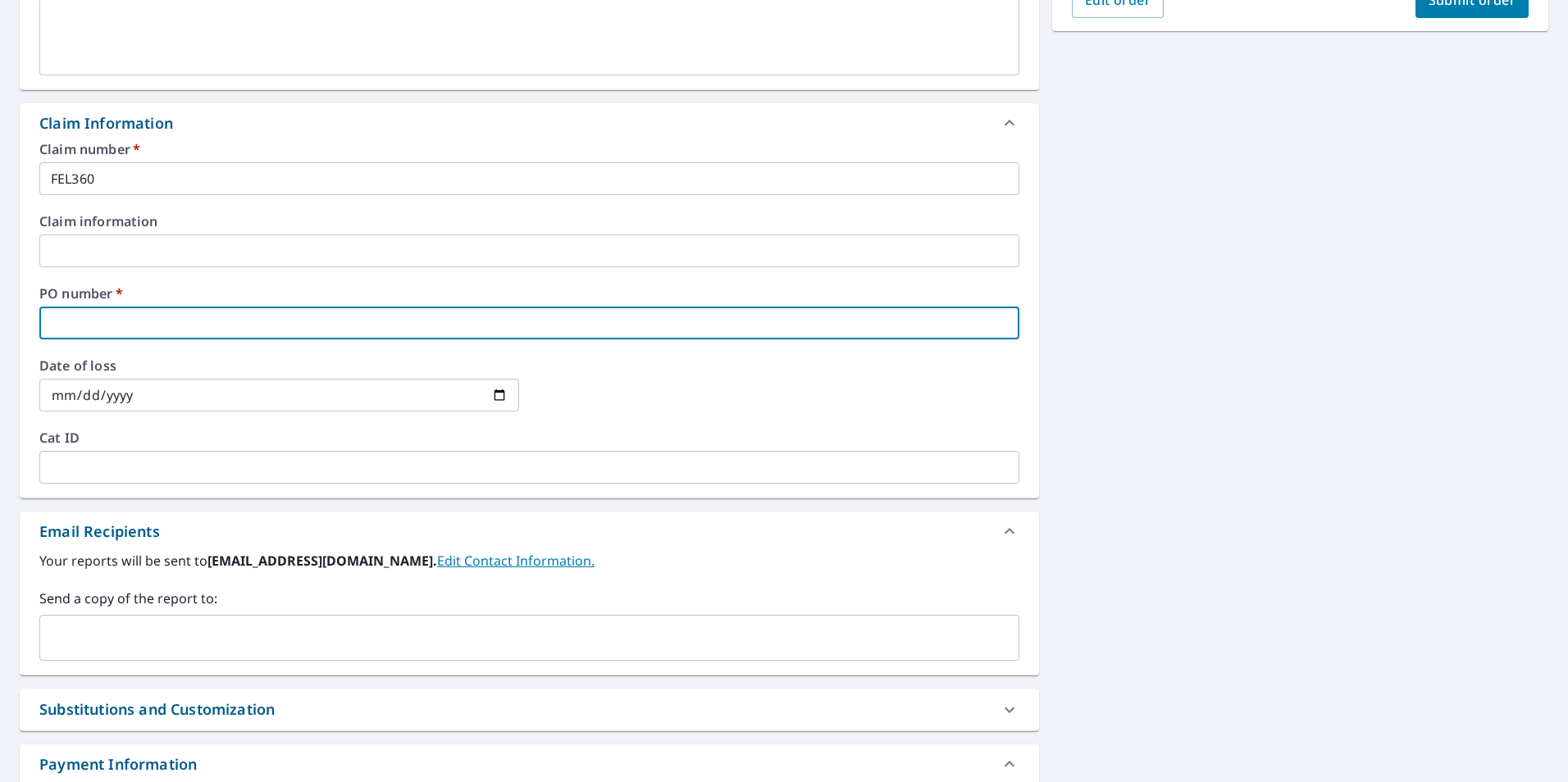
type input "1"
checkbox input "true"
type input "10"
checkbox input "true"
type input "100"
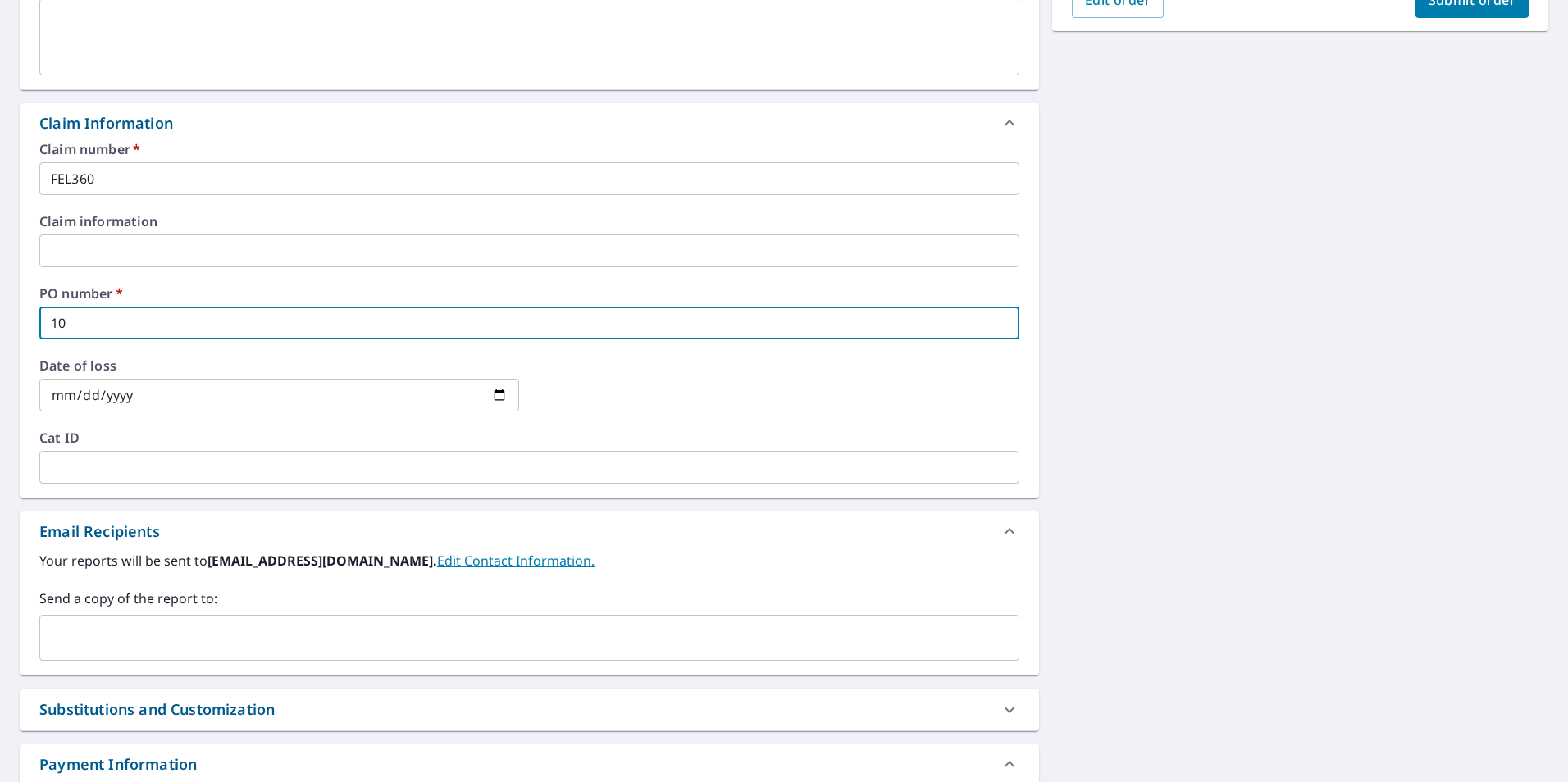
checkbox input "true"
type input "100"
checkbox input "true"
type input "100"
checkbox input "true"
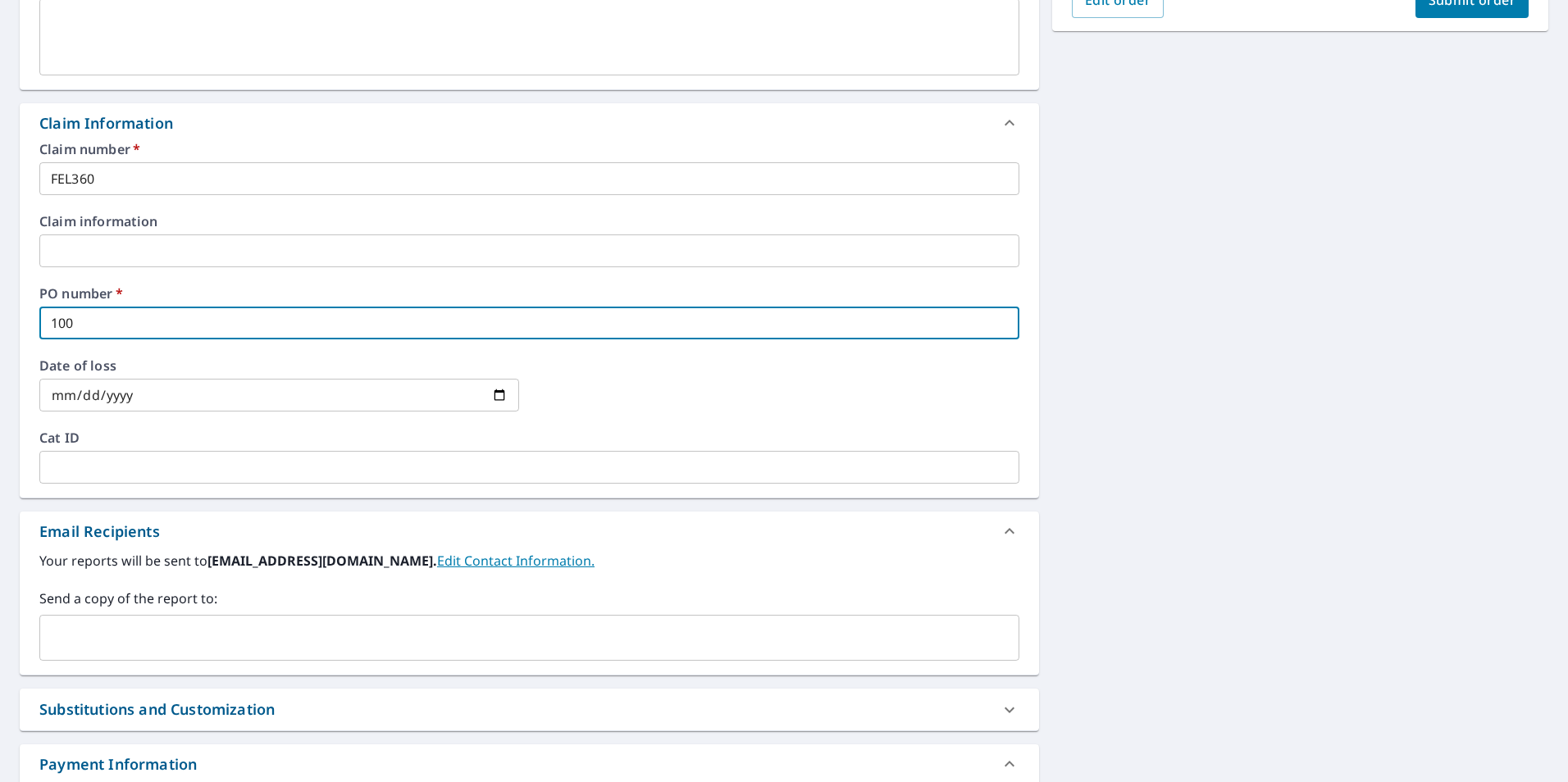
type input "1004"
checkbox input "true"
type input "1004"
checkbox input "true"
type input "1004 M"
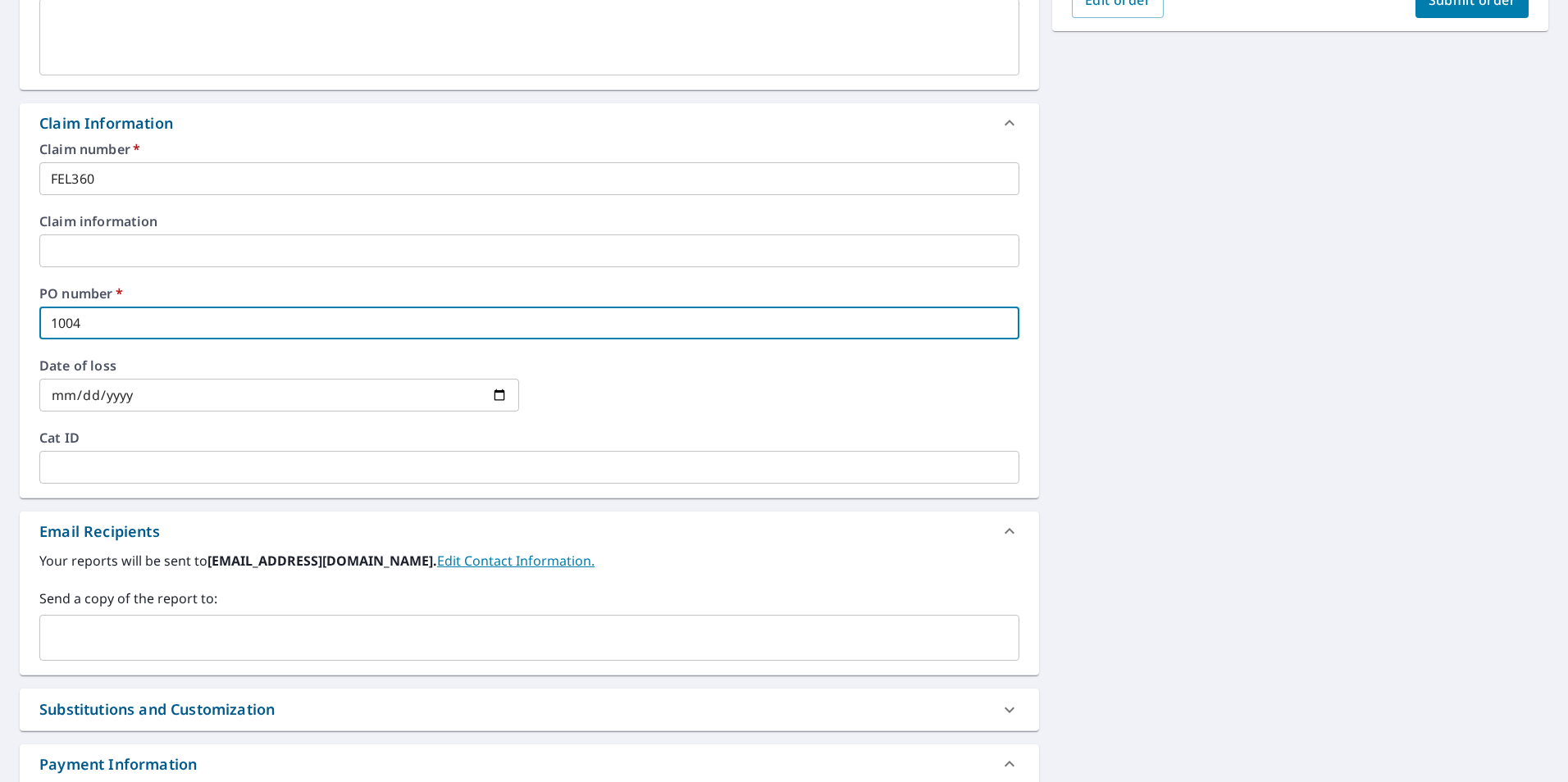
checkbox input "true"
type input "1004 Mo"
checkbox input "true"
type input "1004 Mon"
checkbox input "true"
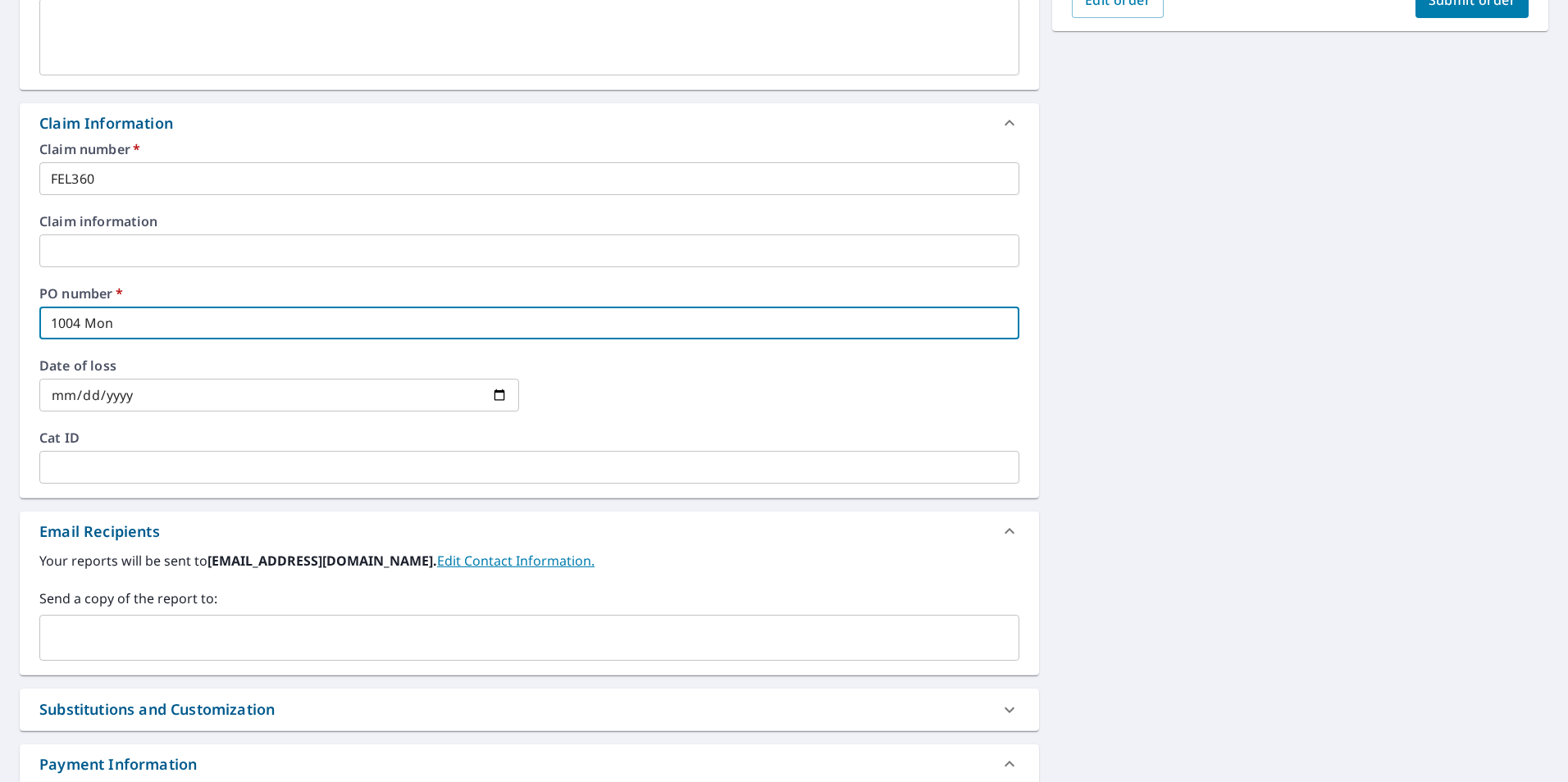
type input "1004 Mont"
checkbox input "true"
type input "1004 Monte"
checkbox input "true"
type input "1004 Monte"
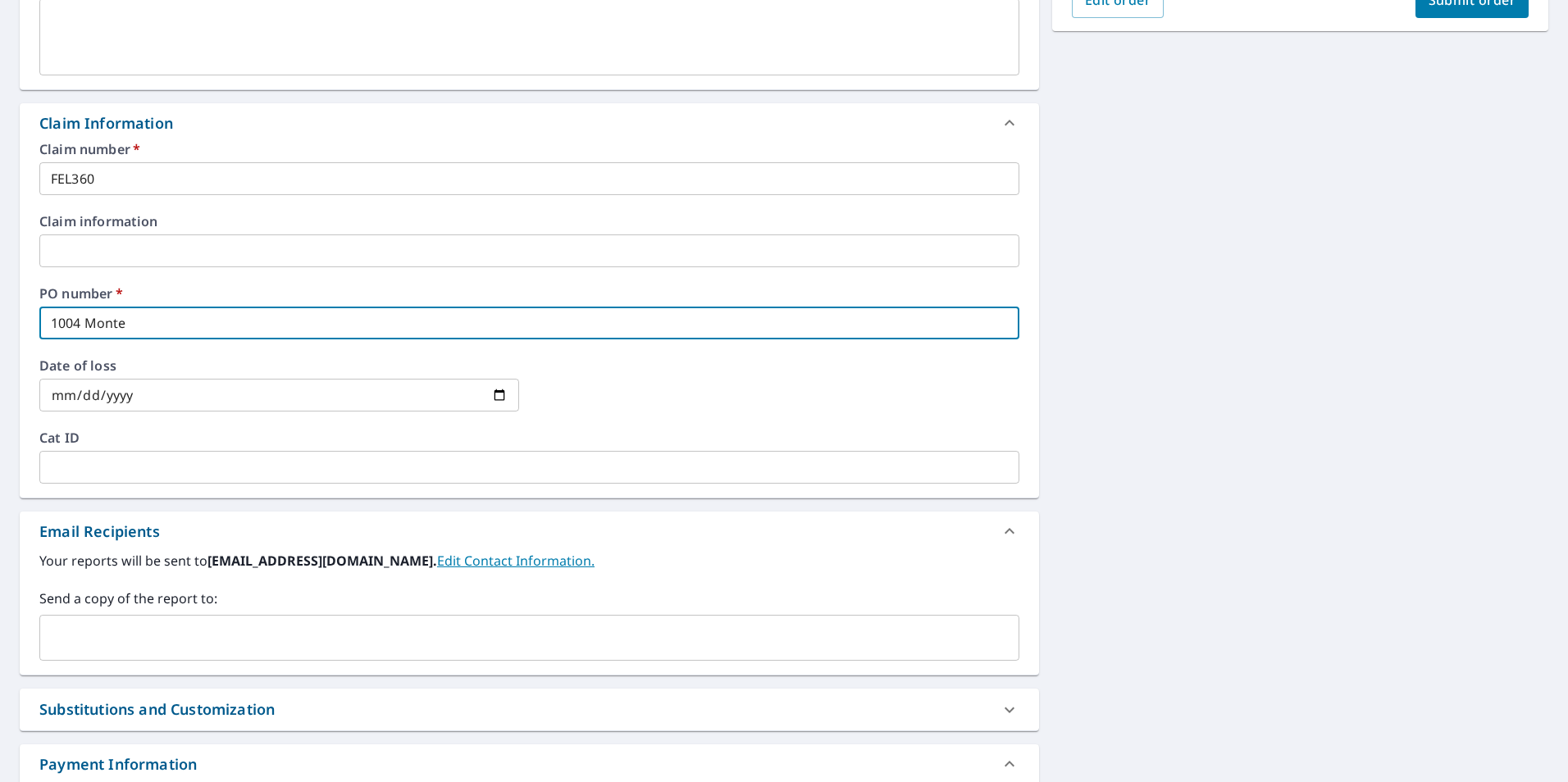
checkbox input "true"
type input "1004 Monte V"
checkbox input "true"
type input "1004 Monte Ve"
checkbox input "true"
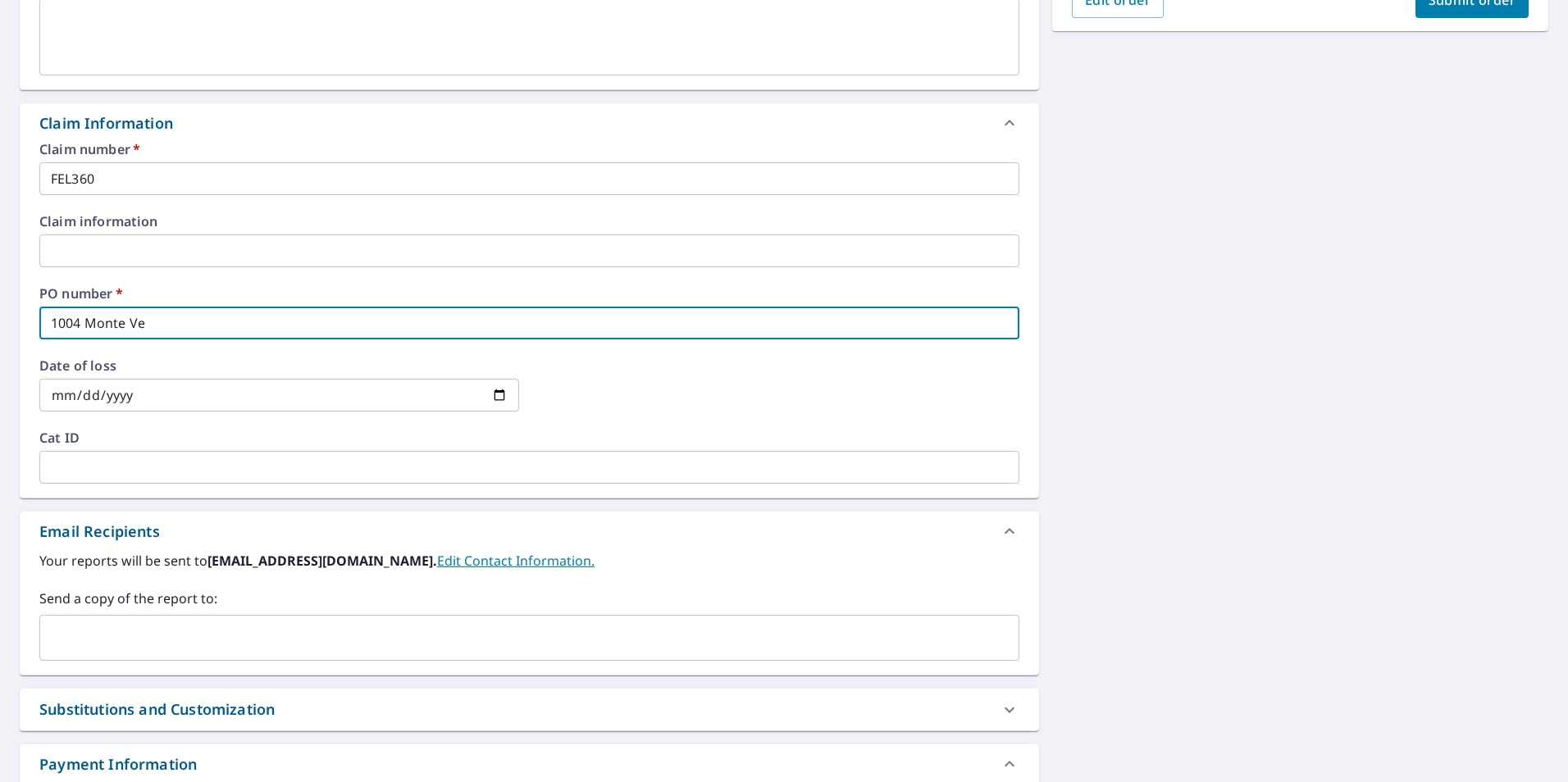
type input "1004 Monte Ver"
checkbox input "true"
type input "1004 [PERSON_NAME]"
checkbox input "true"
type input "1004 [GEOGRAPHIC_DATA]"
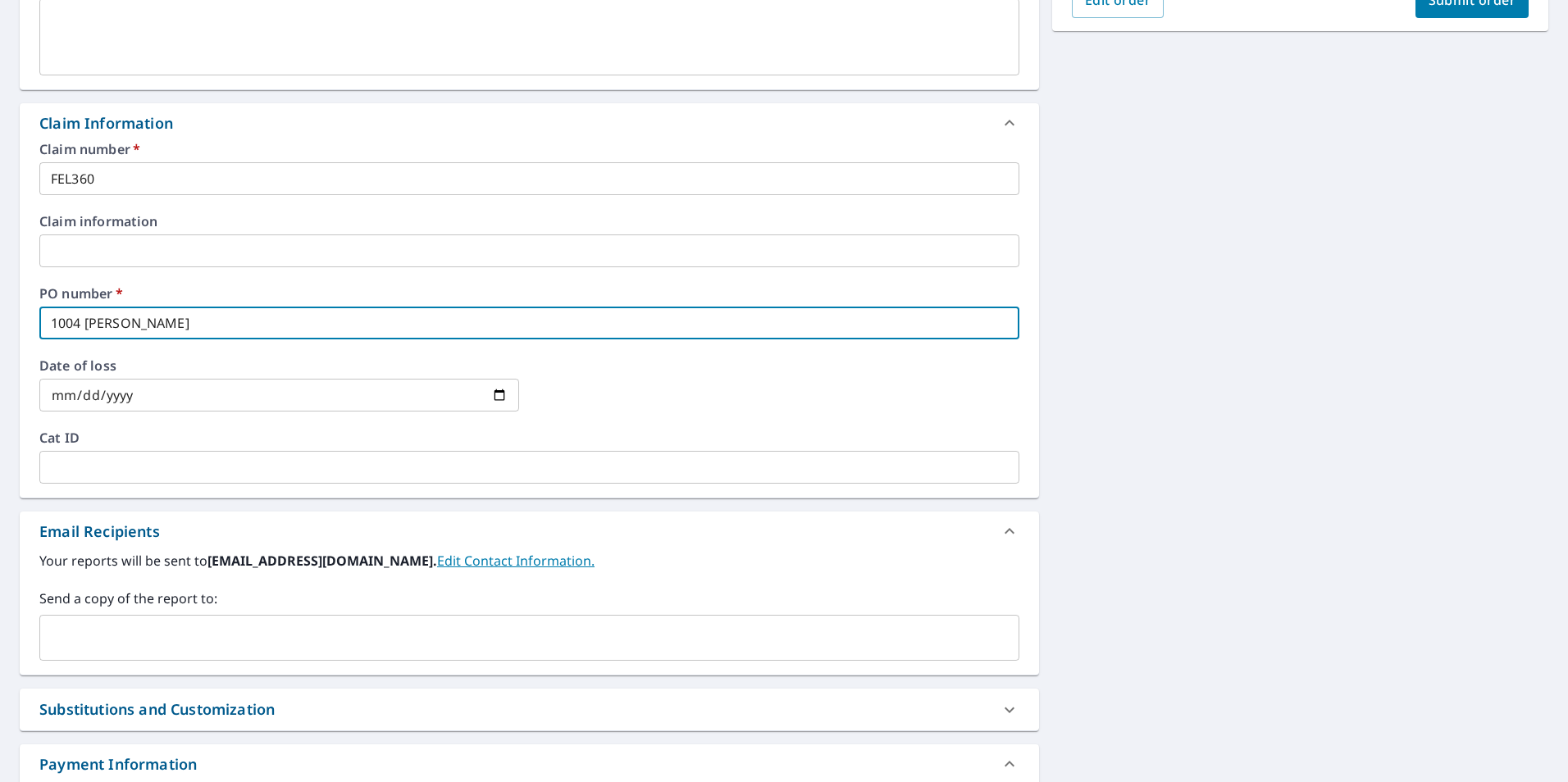
checkbox input "true"
type input "1004 [GEOGRAPHIC_DATA]"
checkbox input "true"
type input "1004 Monte Verde D"
checkbox input "true"
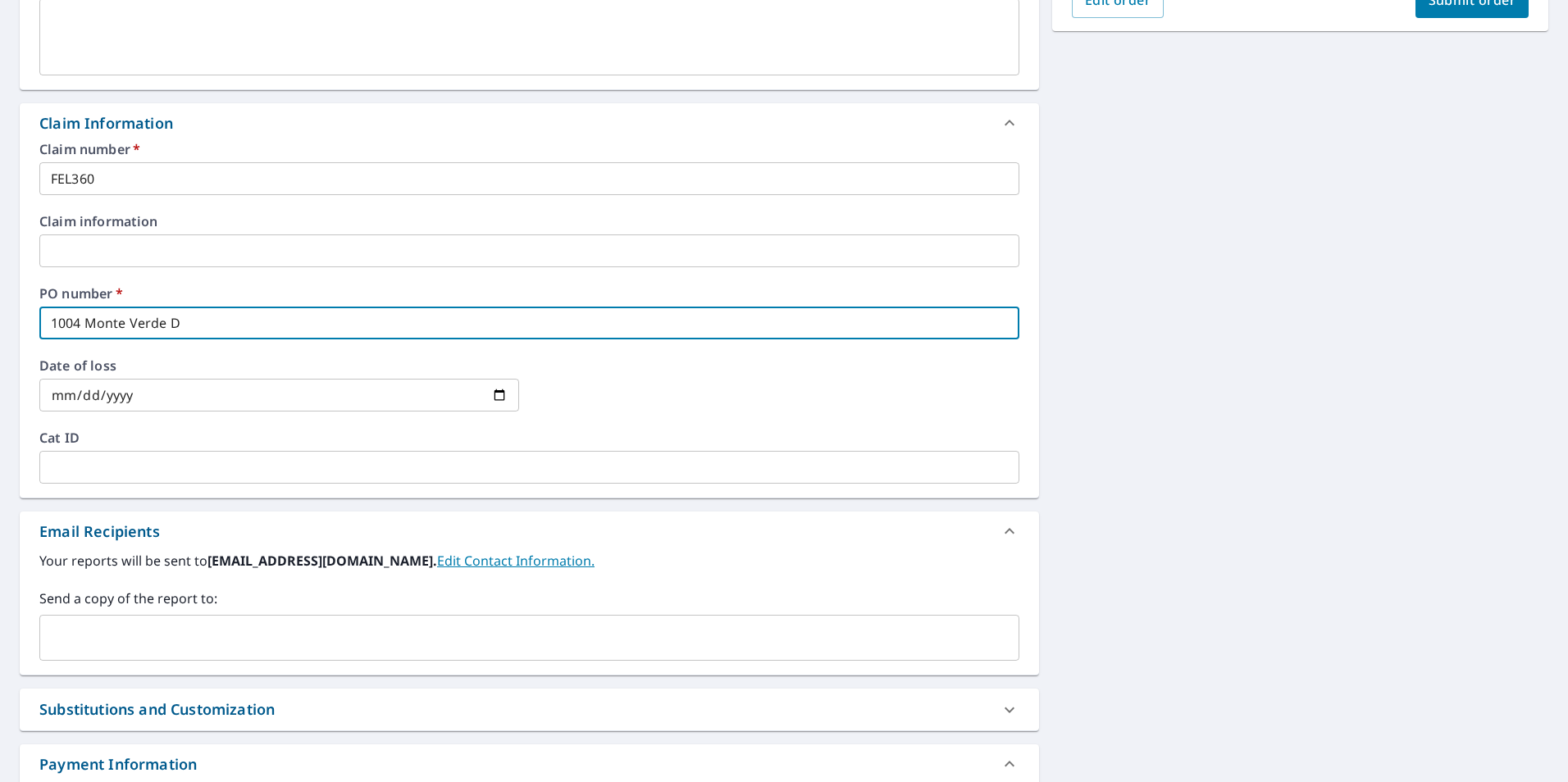
type input "[STREET_ADDRESS]"
checkbox input "true"
type input "[STREET_ADDRESS]"
click at [185, 627] on input "text" at bounding box center [517, 638] width 940 height 31
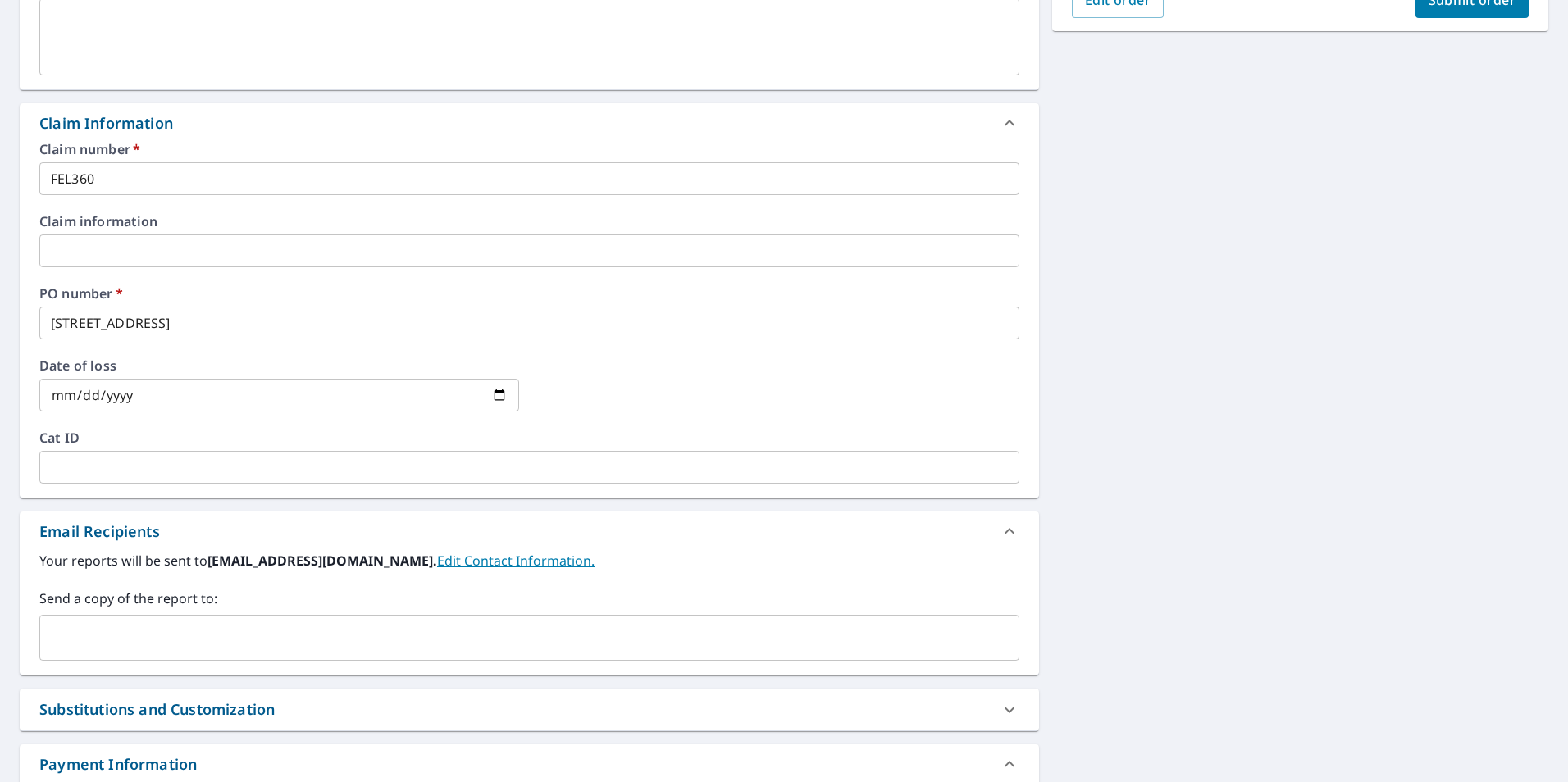
click at [180, 617] on div "​" at bounding box center [529, 638] width 980 height 46
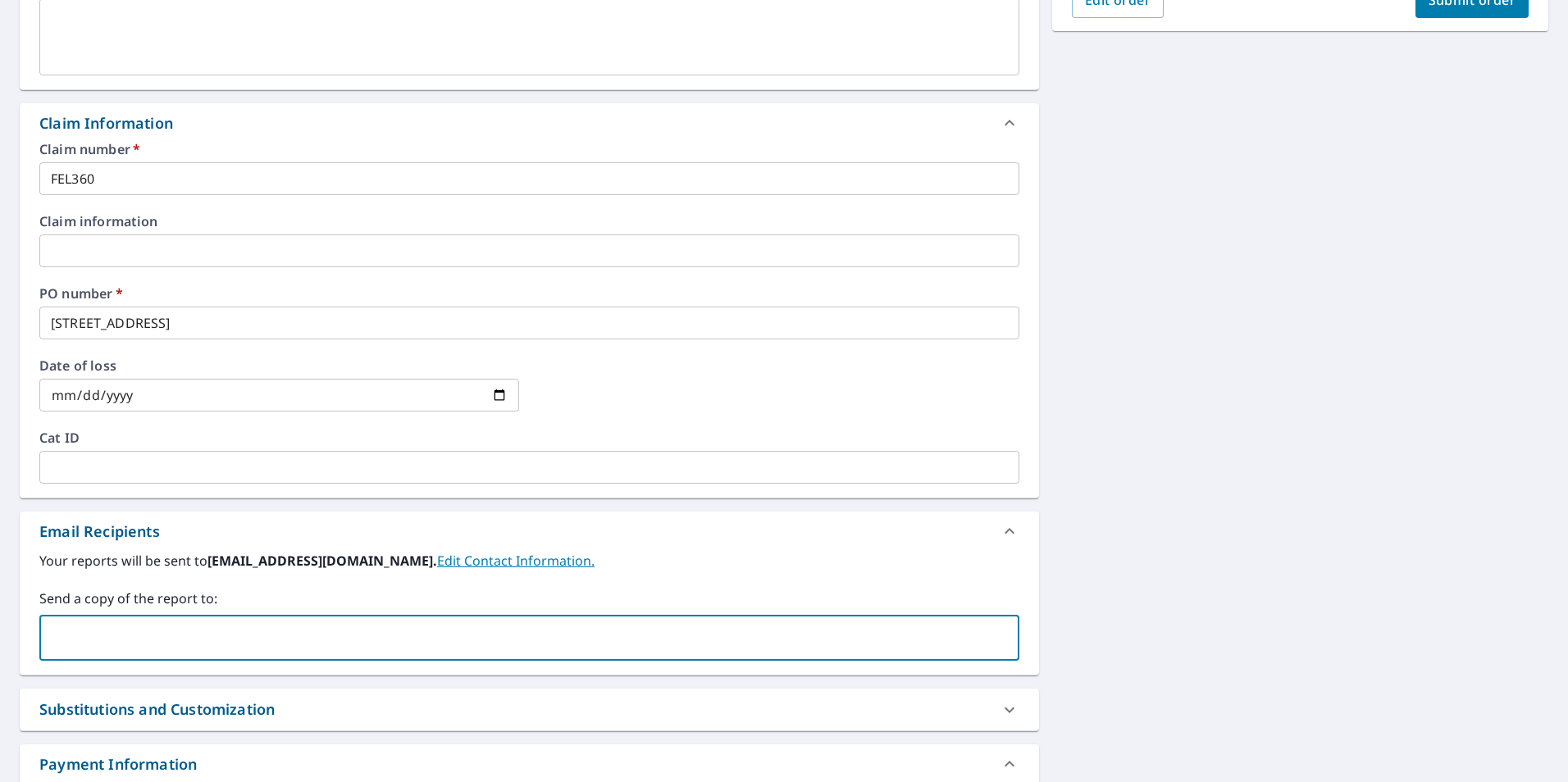
paste input "[EMAIL_ADDRESS][DOMAIN_NAME]"
type input "[EMAIL_ADDRESS][DOMAIN_NAME]"
checkbox input "true"
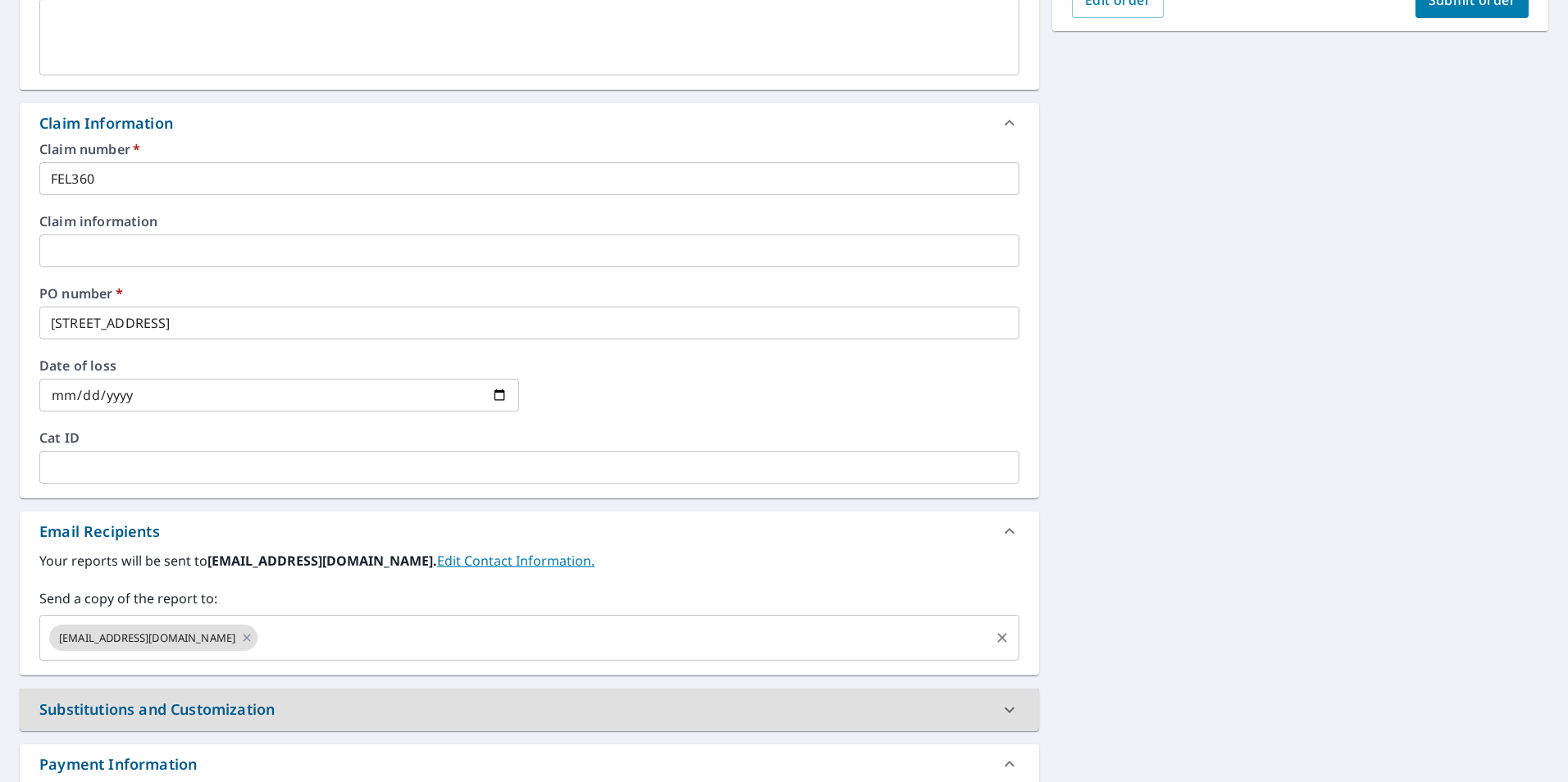
click at [309, 627] on input "text" at bounding box center [623, 638] width 727 height 31
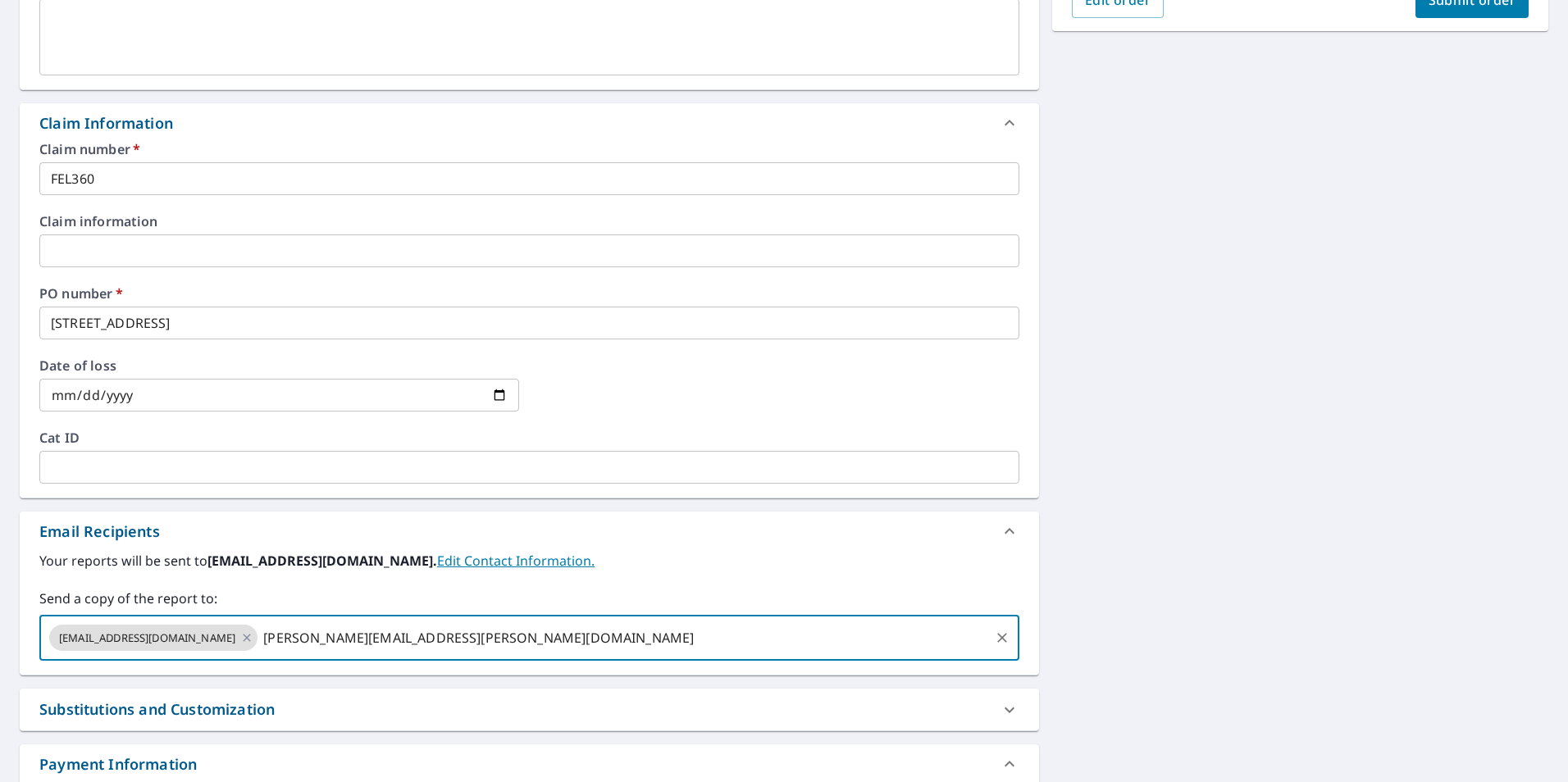
type input "[PERSON_NAME][EMAIL_ADDRESS][PERSON_NAME][DOMAIN_NAME]"
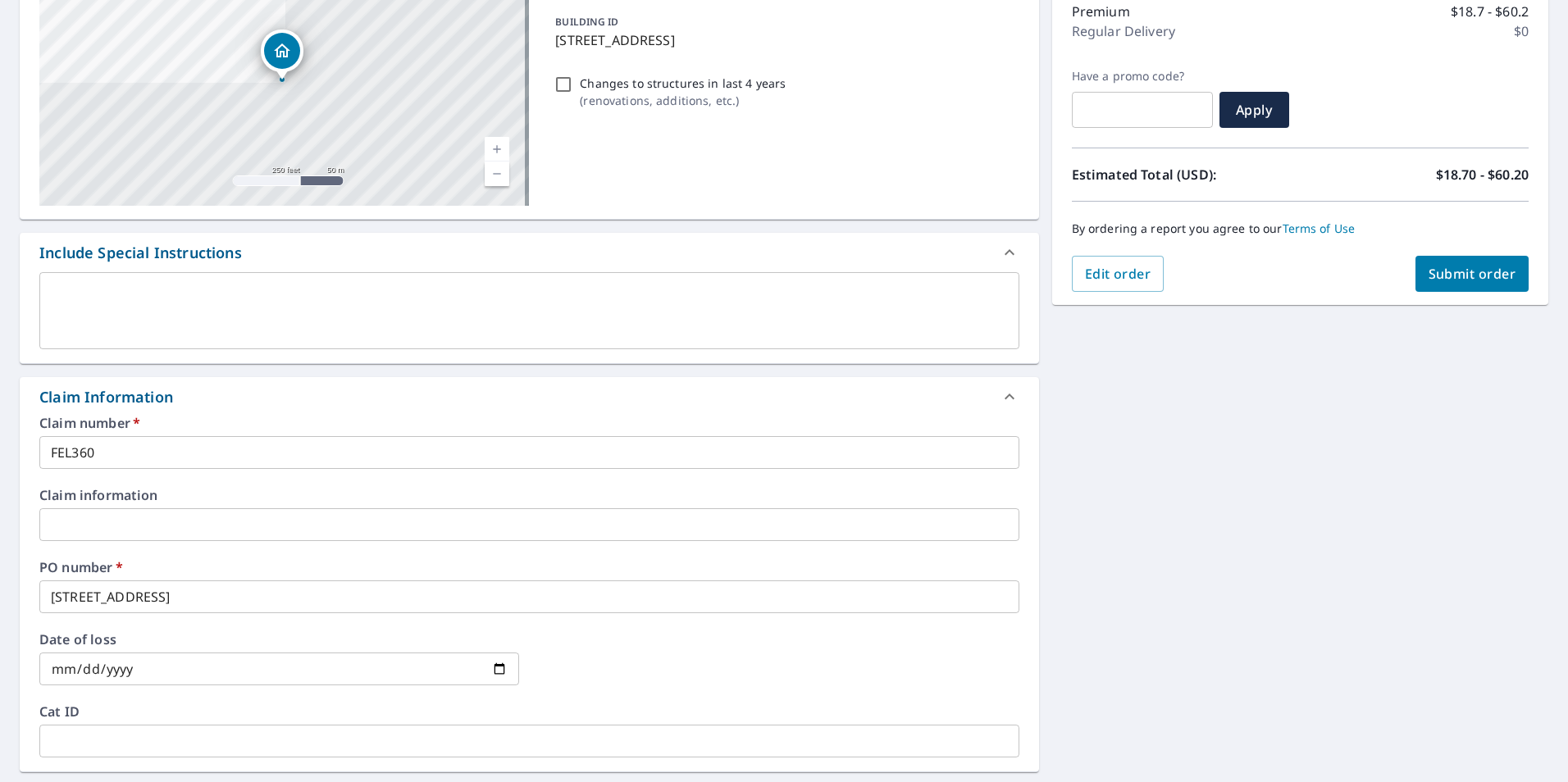
scroll to position [0, 0]
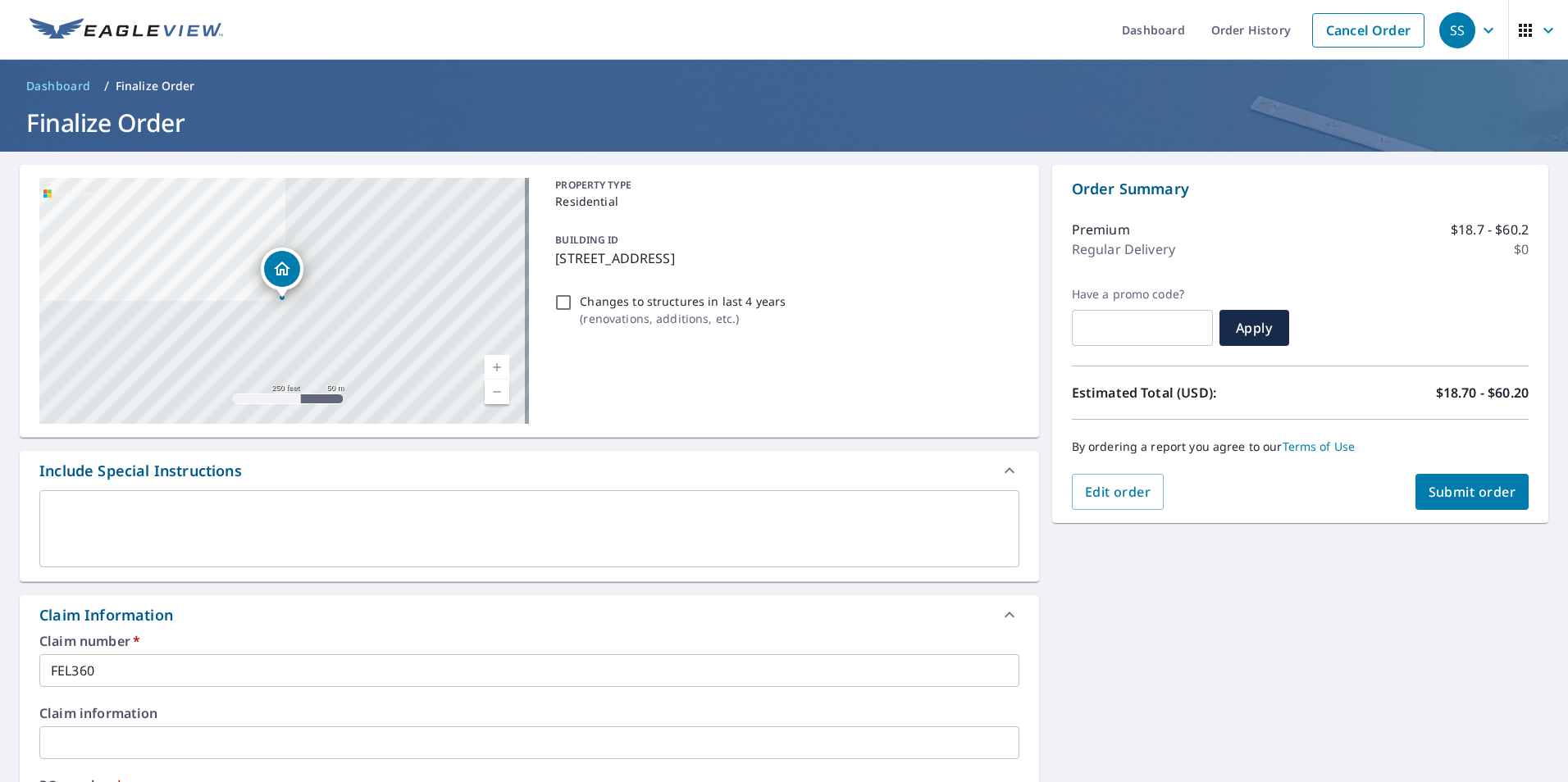
click at [1486, 474] on button "Submit order" at bounding box center [1472, 492] width 114 height 36
checkbox input "true"
